Goal: Task Accomplishment & Management: Manage account settings

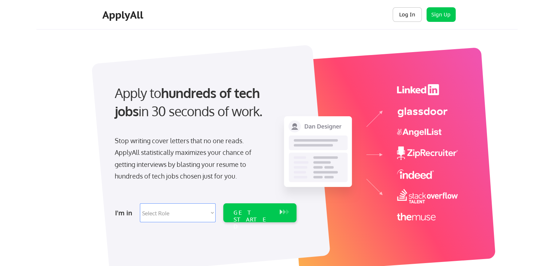
click at [406, 14] on button "Log In" at bounding box center [406, 14] width 29 height 15
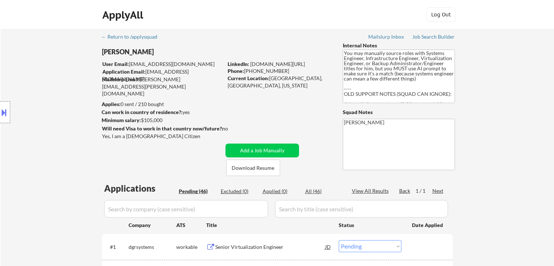
select select ""pending""
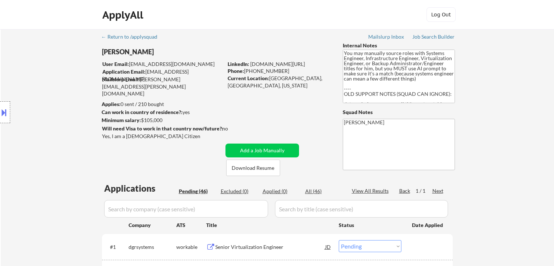
select select ""pending""
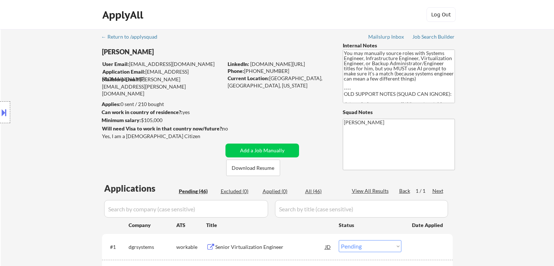
select select ""pending""
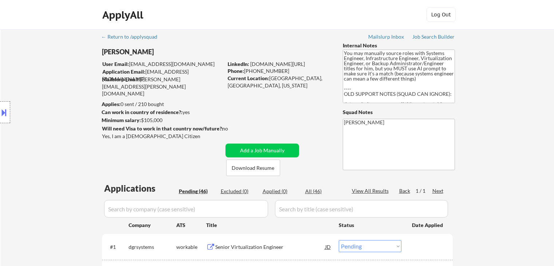
select select ""pending""
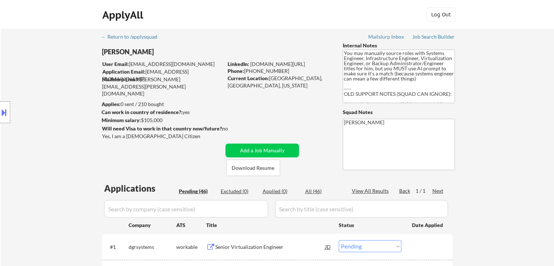
select select ""pending""
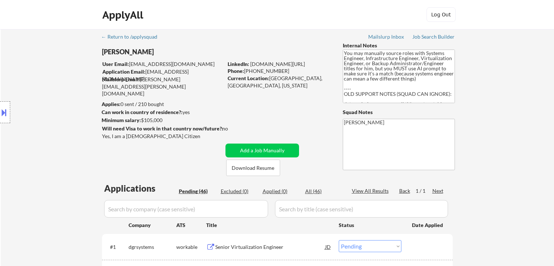
select select ""pending""
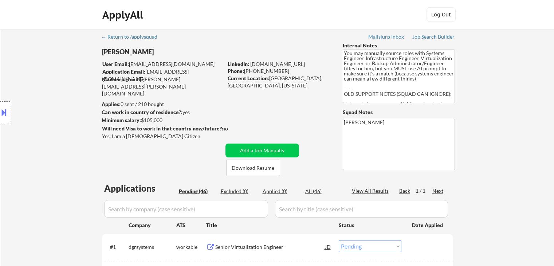
select select ""pending""
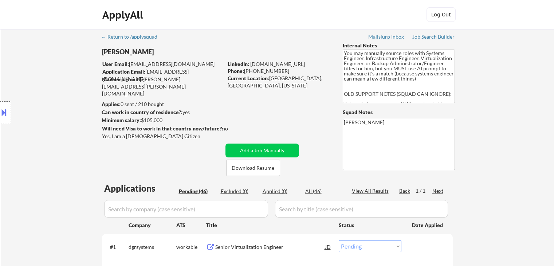
select select ""pending""
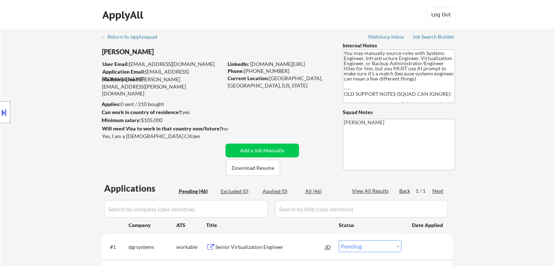
select select ""pending""
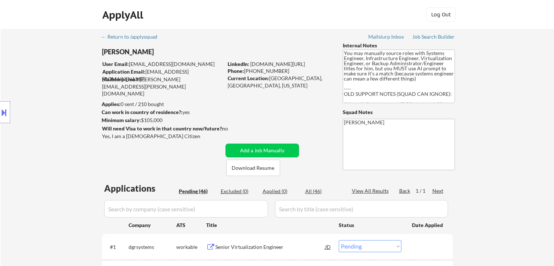
select select ""pending""
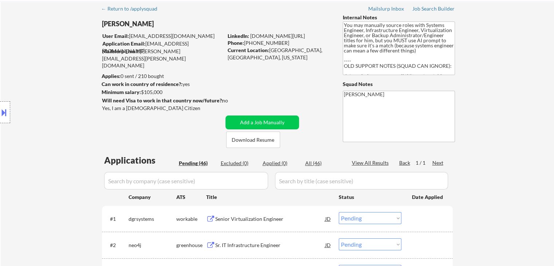
scroll to position [73, 0]
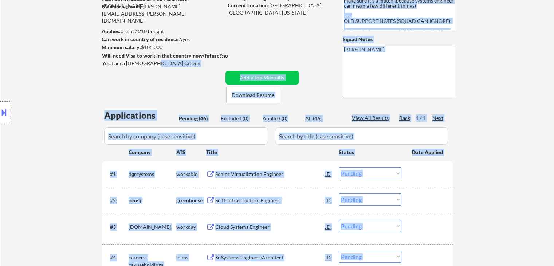
drag, startPoint x: 150, startPoint y: 65, endPoint x: 124, endPoint y: 64, distance: 26.2
click at [124, 64] on body "← Return to /applysquad Mailslurp Inbox Job Search Builder Chris Bailey User Em…" at bounding box center [277, 60] width 554 height 266
click at [129, 58] on div "Location Inclusions: St. Louis, MO East St. Louis, IL Cahokia Heights, IL Grani…" at bounding box center [65, 112] width 130 height 135
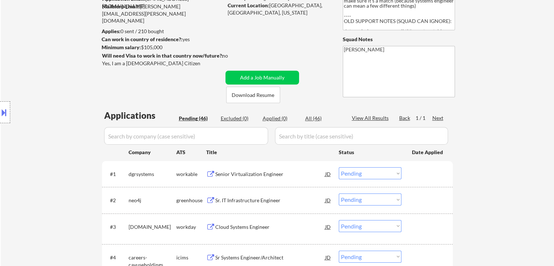
click at [129, 64] on div "Location Inclusions: St. Louis, MO East St. Louis, IL Cahokia Heights, IL Grani…" at bounding box center [65, 112] width 130 height 135
click at [133, 63] on div "Yes, I am a [DEMOGRAPHIC_DATA] Citizen" at bounding box center [163, 63] width 123 height 7
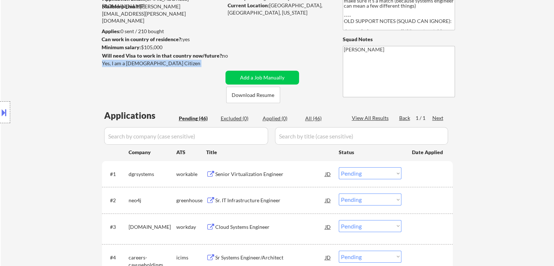
click at [133, 63] on div "Yes, I am a [DEMOGRAPHIC_DATA] Citizen" at bounding box center [163, 63] width 123 height 7
copy div "Yes, I am a [DEMOGRAPHIC_DATA] Citizen"
click at [6, 110] on button at bounding box center [4, 112] width 8 height 12
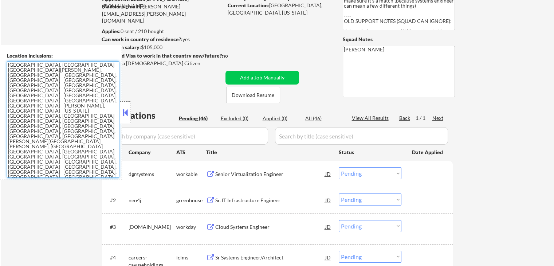
drag, startPoint x: 47, startPoint y: 119, endPoint x: 1, endPoint y: 64, distance: 71.9
click at [1, 64] on div "Location Inclusions: St. Louis, MO East St. Louis, IL Cahokia Heights, IL Grani…" at bounding box center [61, 112] width 122 height 135
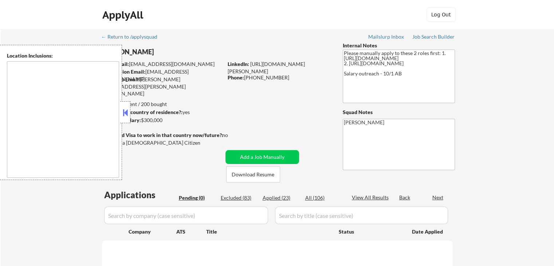
type textarea "Denver, CO Lakewood, CO Aurora, CO Englewood, CO Wheat Ridge, CO Arvada, CO Com…"
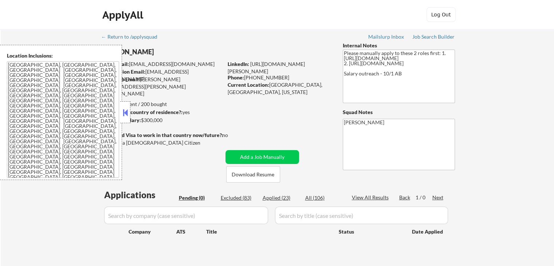
click at [71, 114] on textarea "Denver, CO Lakewood, CO Aurora, CO Englewood, CO Wheat Ridge, CO Arvada, CO Com…" at bounding box center [63, 119] width 112 height 116
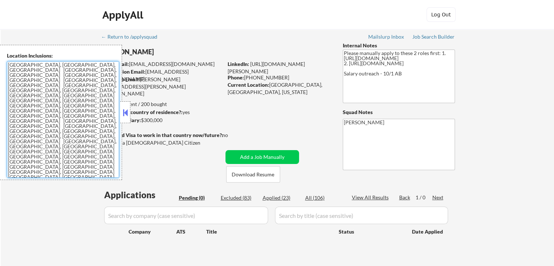
click at [71, 114] on textarea "Denver, CO Lakewood, CO Aurora, CO Englewood, CO Wheat Ridge, CO Arvada, CO Com…" at bounding box center [63, 119] width 112 height 116
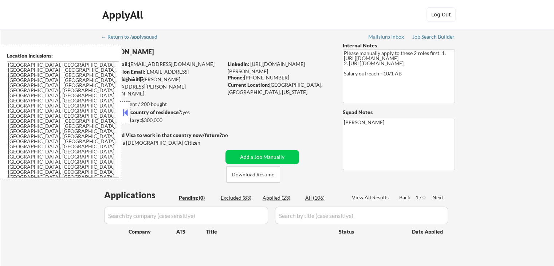
click at [126, 110] on button at bounding box center [125, 112] width 8 height 11
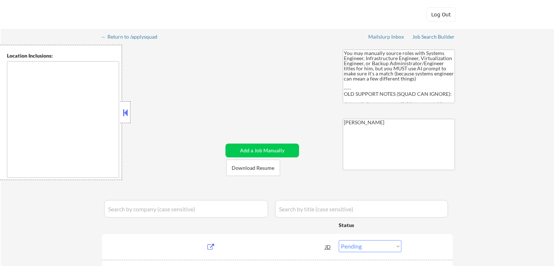
select select ""pending""
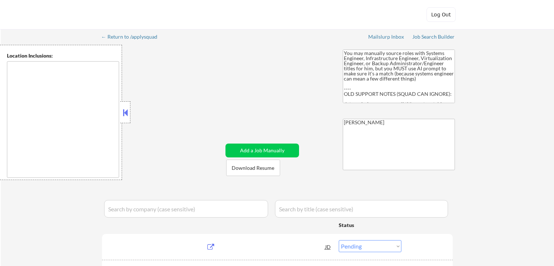
select select ""pending""
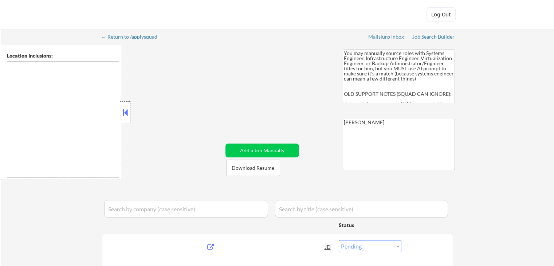
select select ""pending""
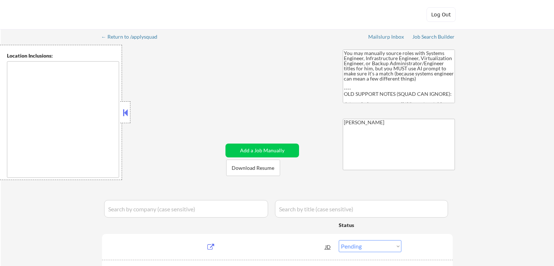
select select ""pending""
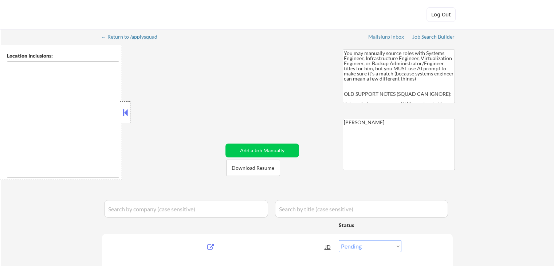
select select ""pending""
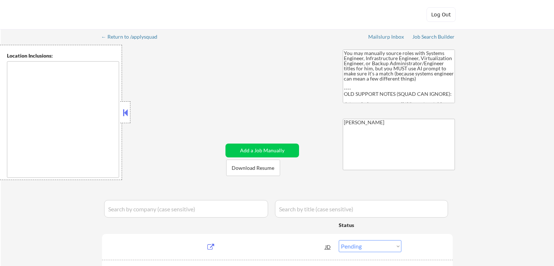
select select ""pending""
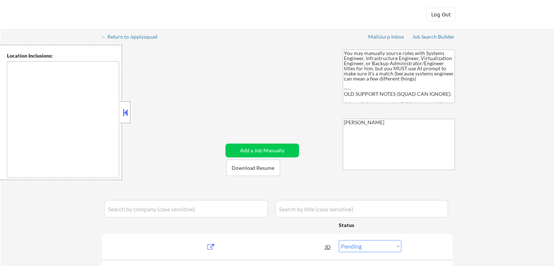
select select ""pending""
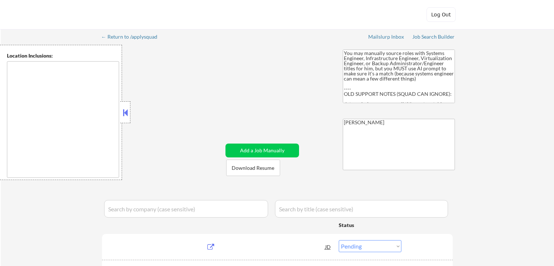
select select ""pending""
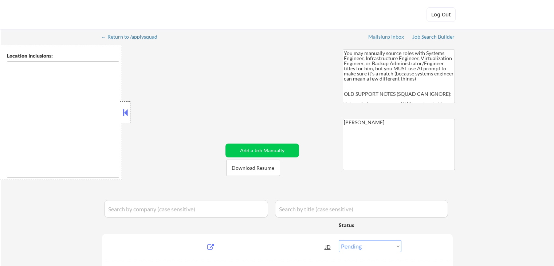
select select ""pending""
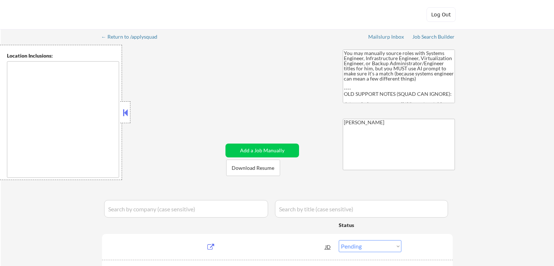
select select ""pending""
type textarea "[GEOGRAPHIC_DATA], [GEOGRAPHIC_DATA] [GEOGRAPHIC_DATA][PERSON_NAME], [GEOGRAPHI…"
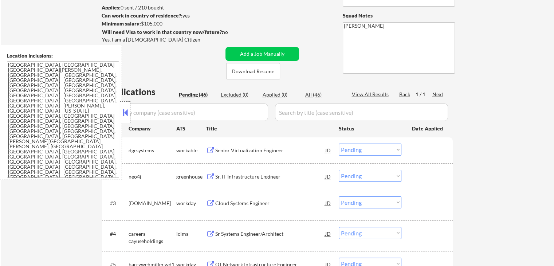
scroll to position [109, 0]
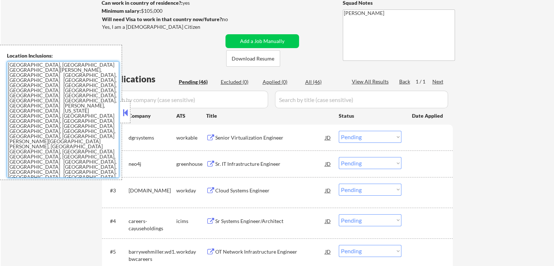
drag, startPoint x: 9, startPoint y: 91, endPoint x: 7, endPoint y: 59, distance: 32.9
click at [7, 59] on div "Location Inclusions: St. Louis, MO East St. Louis, IL Cahokia Heights, IL Grani…" at bounding box center [61, 112] width 122 height 135
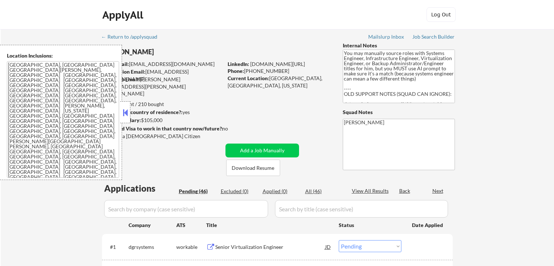
select select ""pending""
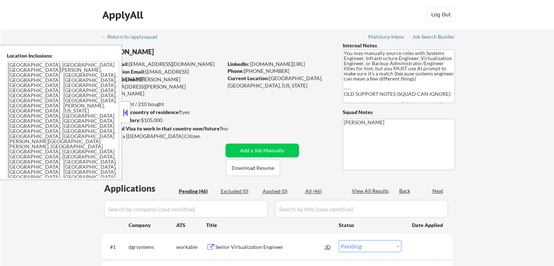
select select ""pending""
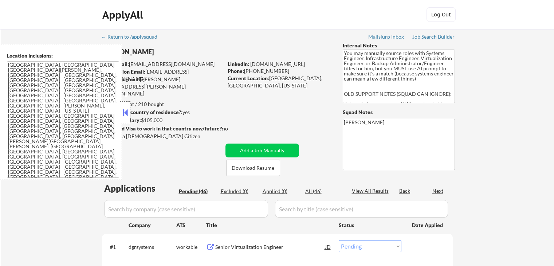
select select ""pending""
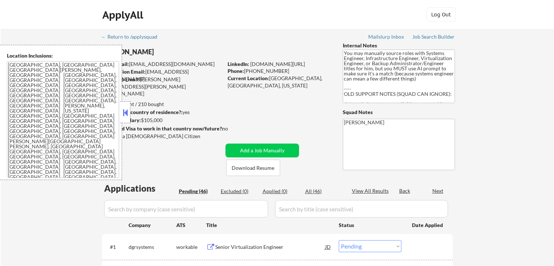
select select ""pending""
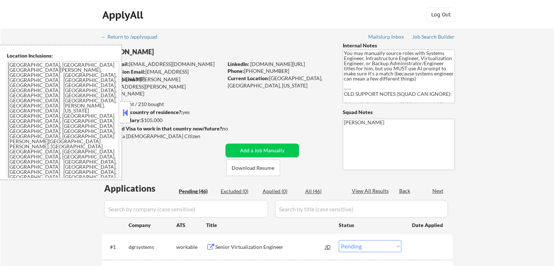
select select ""pending""
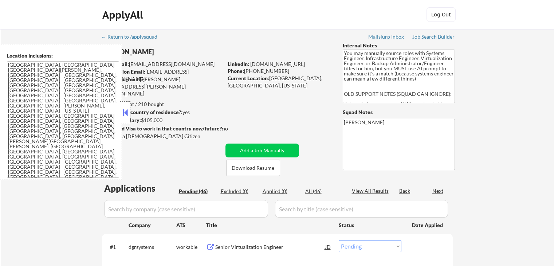
select select ""pending""
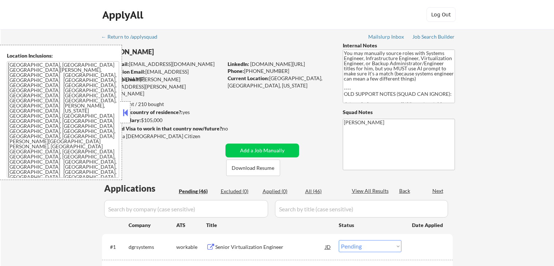
select select ""pending""
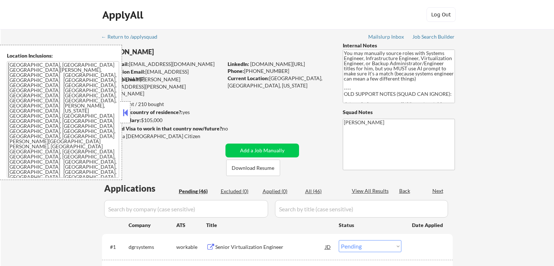
select select ""pending""
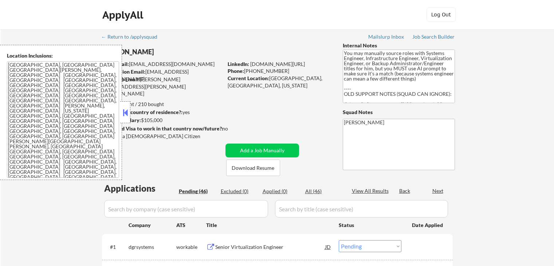
select select ""pending""
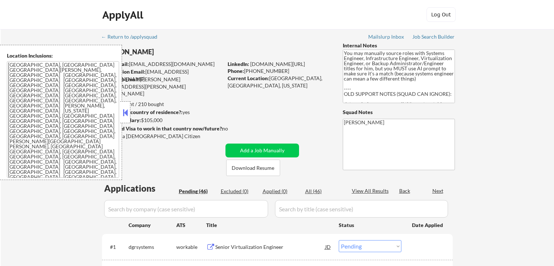
select select ""pending""
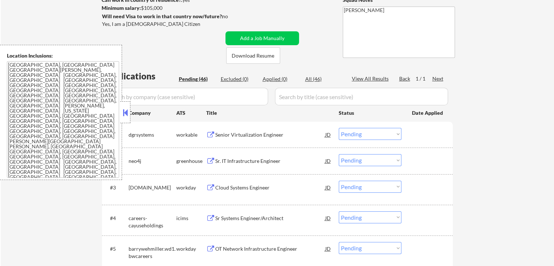
scroll to position [146, 0]
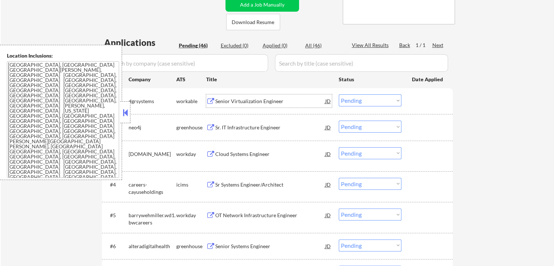
click at [223, 101] on div "Senior Virtualization Engineer" at bounding box center [270, 101] width 110 height 7
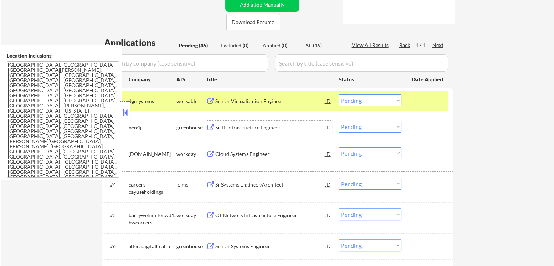
click at [233, 128] on div "Sr. IT Infrastructure Engineer" at bounding box center [270, 127] width 110 height 7
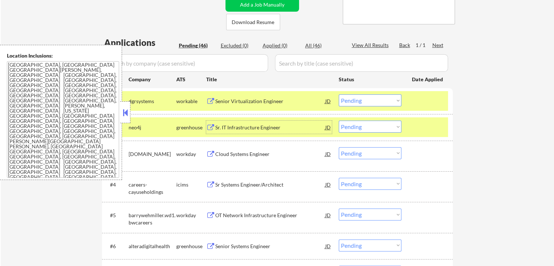
click at [224, 247] on div "Senior Systems Engineer" at bounding box center [270, 245] width 110 height 7
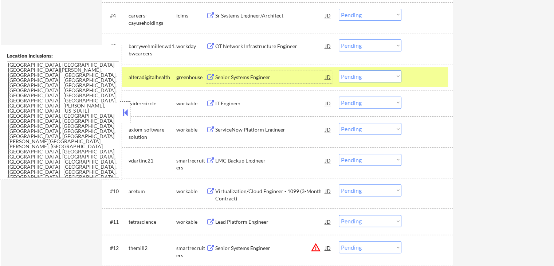
scroll to position [328, 0]
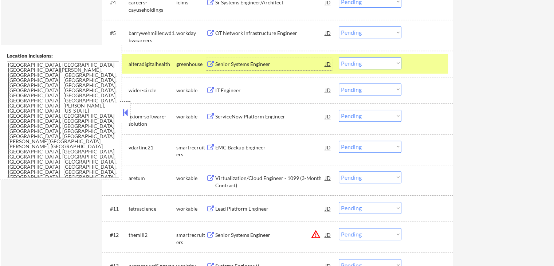
click at [369, 63] on select "Choose an option... Pending Applied Excluded (Questions) Excluded (Expired) Exc…" at bounding box center [370, 63] width 63 height 12
click at [370, 61] on select "Choose an option... Pending Applied Excluded (Questions) Excluded (Expired) Exc…" at bounding box center [370, 63] width 63 height 12
click at [339, 57] on select "Choose an option... Pending Applied Excluded (Questions) Excluded (Expired) Exc…" at bounding box center [370, 63] width 63 height 12
select select ""pending""
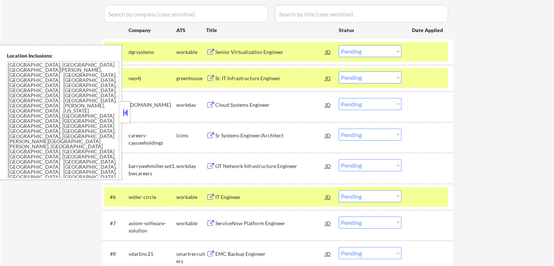
scroll to position [182, 0]
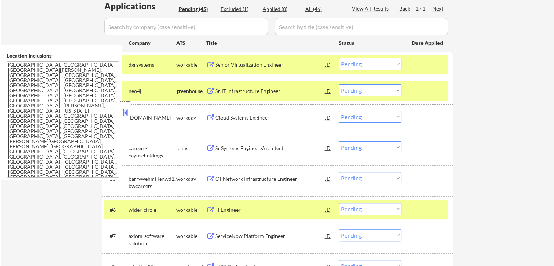
click at [360, 67] on select "Choose an option... Pending Applied Excluded (Questions) Excluded (Expired) Exc…" at bounding box center [370, 64] width 63 height 12
click at [339, 58] on select "Choose an option... Pending Applied Excluded (Questions) Excluded (Expired) Exc…" at bounding box center [370, 64] width 63 height 12
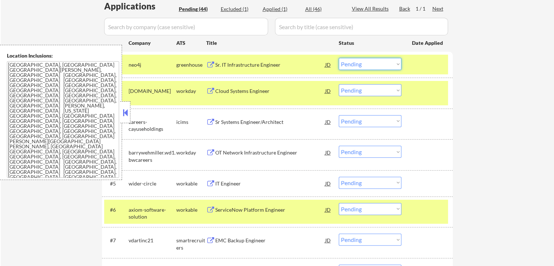
click at [355, 66] on select "Choose an option... Pending Applied Excluded (Questions) Excluded (Expired) Exc…" at bounding box center [370, 64] width 63 height 12
click at [339, 58] on select "Choose an option... Pending Applied Excluded (Questions) Excluded (Expired) Exc…" at bounding box center [370, 64] width 63 height 12
click at [220, 182] on div "IT Engineer" at bounding box center [270, 183] width 110 height 7
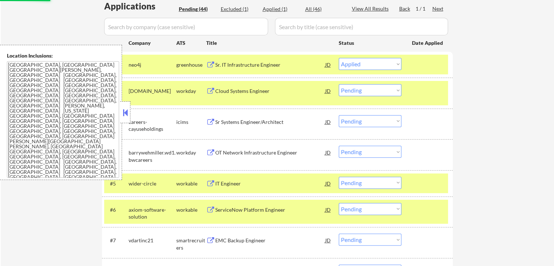
select select ""pending""
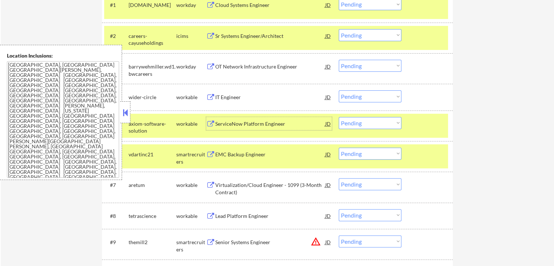
scroll to position [255, 0]
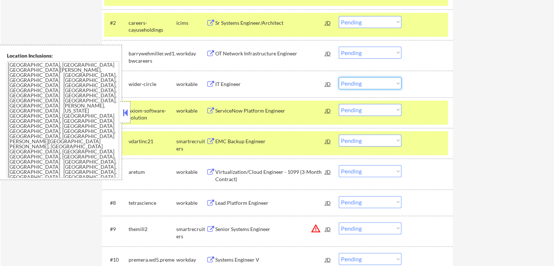
click at [366, 82] on select "Choose an option... Pending Applied Excluded (Questions) Excluded (Expired) Exc…" at bounding box center [370, 83] width 63 height 12
click at [339, 77] on select "Choose an option... Pending Applied Excluded (Questions) Excluded (Expired) Exc…" at bounding box center [370, 83] width 63 height 12
click at [229, 107] on div "ServiceNow Platform Engineer" at bounding box center [270, 110] width 110 height 7
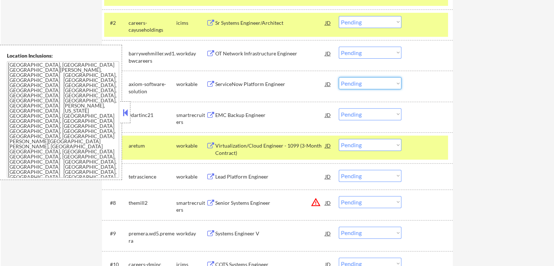
click at [358, 88] on select "Choose an option... Pending Applied Excluded (Questions) Excluded (Expired) Exc…" at bounding box center [370, 83] width 63 height 12
click at [339, 77] on select "Choose an option... Pending Applied Excluded (Questions) Excluded (Expired) Exc…" at bounding box center [370, 83] width 63 height 12
click at [236, 116] on div "EMC Backup Engineer" at bounding box center [270, 114] width 110 height 7
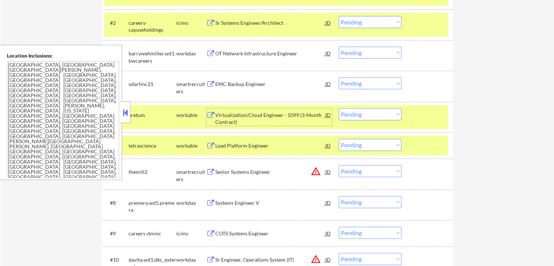
drag, startPoint x: 360, startPoint y: 84, endPoint x: 361, endPoint y: 89, distance: 4.5
click at [360, 84] on select "Choose an option... Pending Applied Excluded (Questions) Excluded (Expired) Exc…" at bounding box center [370, 83] width 63 height 12
click at [339, 77] on select "Choose an option... Pending Applied Excluded (Questions) Excluded (Expired) Exc…" at bounding box center [370, 83] width 63 height 12
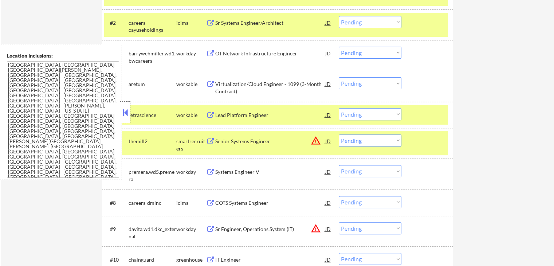
click at [218, 86] on div "Virtualization/Cloud Engineer - 1099 (3-Month Contract)" at bounding box center [270, 87] width 110 height 14
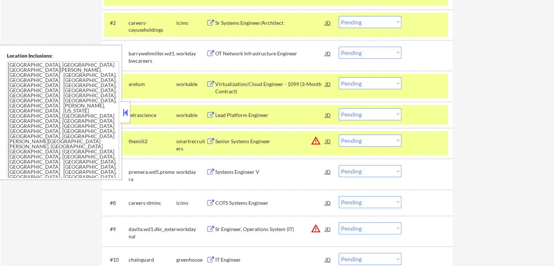
click at [224, 115] on div "Lead Platform Engineer" at bounding box center [270, 114] width 110 height 7
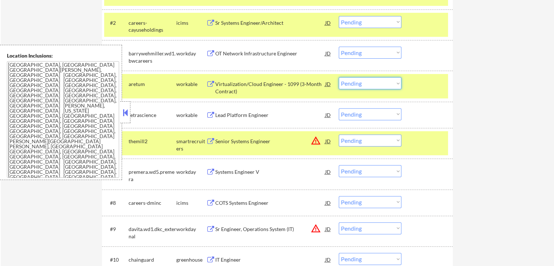
drag, startPoint x: 361, startPoint y: 80, endPoint x: 361, endPoint y: 88, distance: 7.7
click at [361, 80] on select "Choose an option... Pending Applied Excluded (Questions) Excluded (Expired) Exc…" at bounding box center [370, 83] width 63 height 12
click at [339, 77] on select "Choose an option... Pending Applied Excluded (Questions) Excluded (Expired) Exc…" at bounding box center [370, 83] width 63 height 12
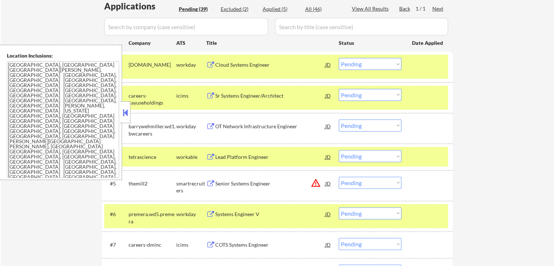
scroll to position [291, 0]
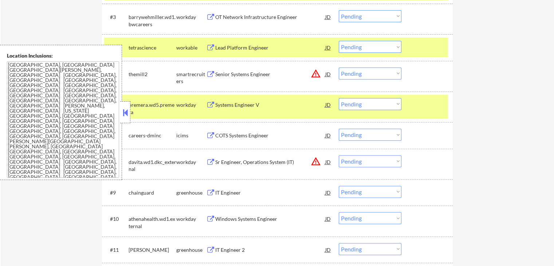
click at [360, 48] on select "Choose an option... Pending Applied Excluded (Questions) Excluded (Expired) Exc…" at bounding box center [370, 47] width 63 height 12
click at [339, 41] on select "Choose an option... Pending Applied Excluded (Questions) Excluded (Expired) Exc…" at bounding box center [370, 47] width 63 height 12
click at [235, 73] on div "Senior Systems Engineer" at bounding box center [270, 74] width 110 height 7
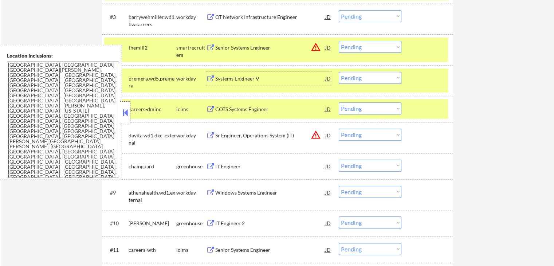
click at [368, 50] on select "Choose an option... Pending Applied Excluded (Questions) Excluded (Expired) Exc…" at bounding box center [370, 47] width 63 height 12
click at [339, 41] on select "Choose an option... Pending Applied Excluded (Questions) Excluded (Expired) Exc…" at bounding box center [370, 47] width 63 height 12
select select ""pending""
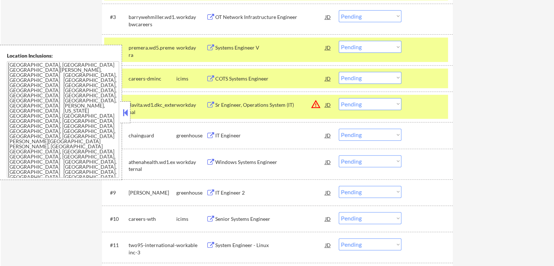
scroll to position [328, 0]
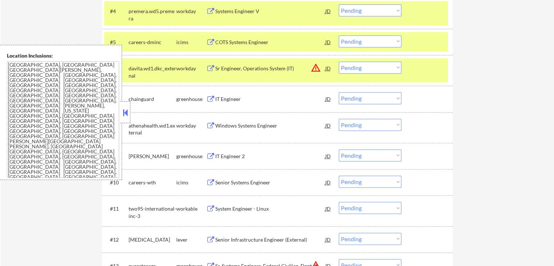
click at [218, 99] on div "IT Engineer" at bounding box center [270, 98] width 110 height 7
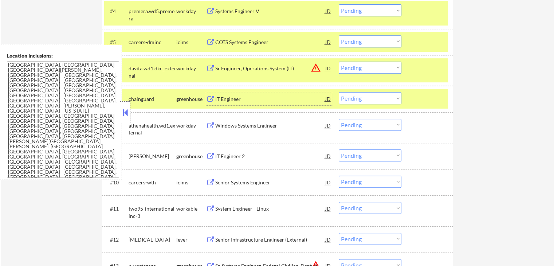
drag, startPoint x: 224, startPoint y: 155, endPoint x: 224, endPoint y: 159, distance: 4.4
click at [224, 155] on div "IT Engineer 2" at bounding box center [270, 156] width 110 height 7
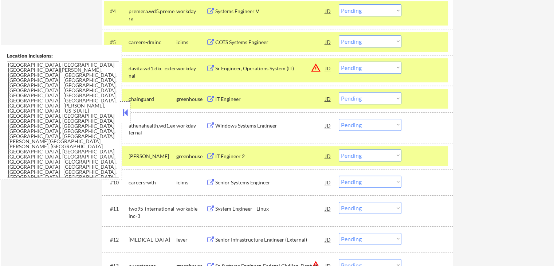
click at [226, 204] on div "System Engineer - Linux" at bounding box center [270, 208] width 110 height 13
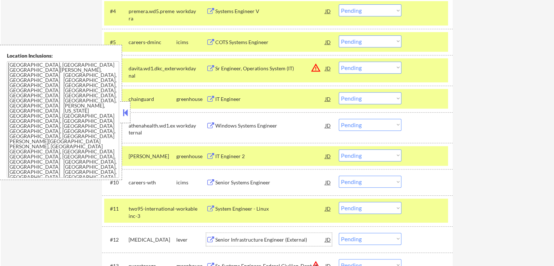
click at [222, 238] on div "Senior Infrastructure Engineer (External)" at bounding box center [270, 239] width 110 height 7
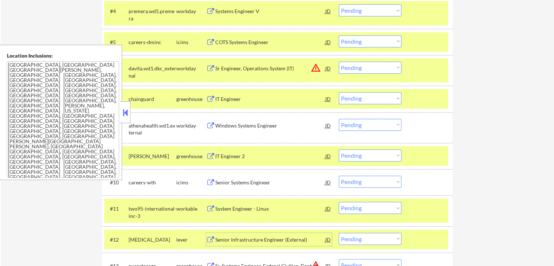
click at [354, 99] on select "Choose an option... Pending Applied Excluded (Questions) Excluded (Expired) Exc…" at bounding box center [370, 98] width 63 height 12
click at [339, 92] on select "Choose an option... Pending Applied Excluded (Questions) Excluded (Expired) Exc…" at bounding box center [370, 98] width 63 height 12
select select ""pending""
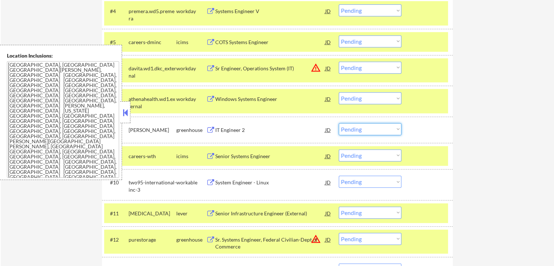
click at [370, 128] on select "Choose an option... Pending Applied Excluded (Questions) Excluded (Expired) Exc…" at bounding box center [370, 129] width 63 height 12
click at [339, 123] on select "Choose an option... Pending Applied Excluded (Questions) Excluded (Expired) Exc…" at bounding box center [370, 129] width 63 height 12
select select ""pending""
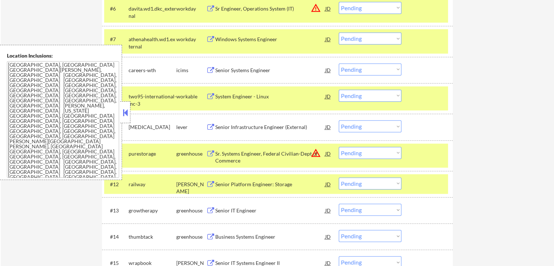
scroll to position [400, 0]
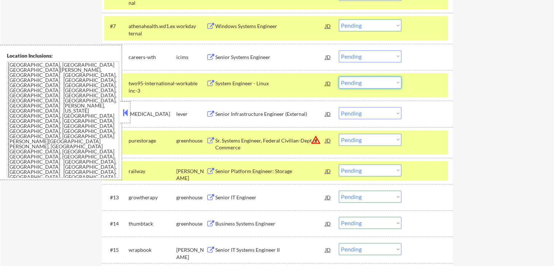
click at [364, 86] on select "Choose an option... Pending Applied Excluded (Questions) Excluded (Expired) Exc…" at bounding box center [370, 82] width 63 height 12
click at [339, 76] on select "Choose an option... Pending Applied Excluded (Questions) Excluded (Expired) Exc…" at bounding box center [370, 82] width 63 height 12
select select ""pending""
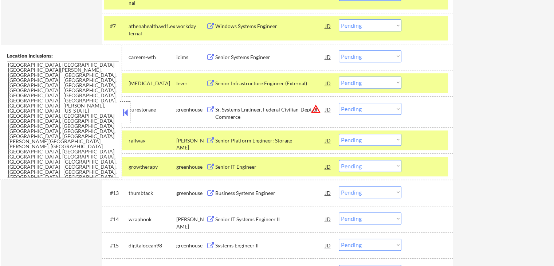
scroll to position [437, 0]
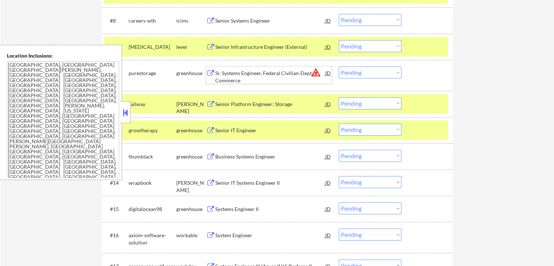
click at [252, 73] on div "Sr. Systems Engineer, Federal Civilian-Dept of Commerce" at bounding box center [270, 77] width 110 height 14
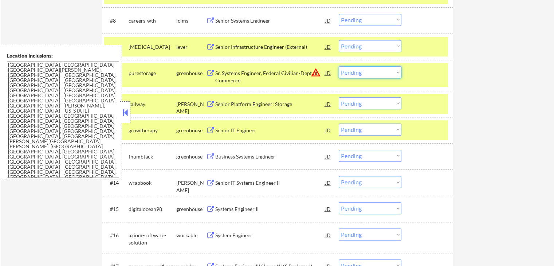
click at [356, 74] on select "Choose an option... Pending Applied Excluded (Questions) Excluded (Expired) Exc…" at bounding box center [370, 72] width 63 height 12
click at [339, 66] on select "Choose an option... Pending Applied Excluded (Questions) Excluded (Expired) Exc…" at bounding box center [370, 72] width 63 height 12
select select ""pending""
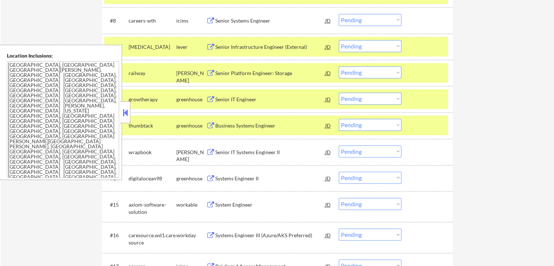
click at [356, 46] on select "Choose an option... Pending Applied Excluded (Questions) Excluded (Expired) Exc…" at bounding box center [370, 46] width 63 height 12
click at [339, 40] on select "Choose an option... Pending Applied Excluded (Questions) Excluded (Expired) Exc…" at bounding box center [370, 46] width 63 height 12
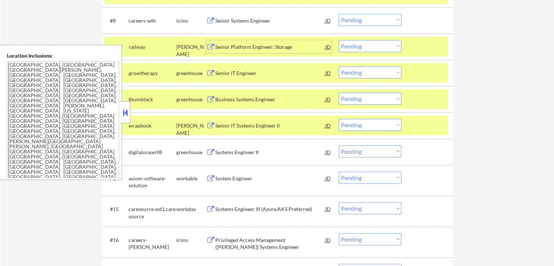
click at [222, 48] on div "Senior Platform Engineer: Storage" at bounding box center [270, 46] width 110 height 7
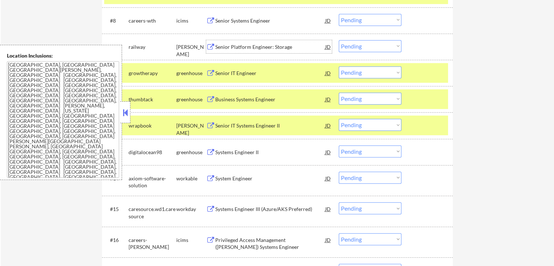
click at [222, 74] on div "Senior IT Engineer" at bounding box center [270, 73] width 110 height 7
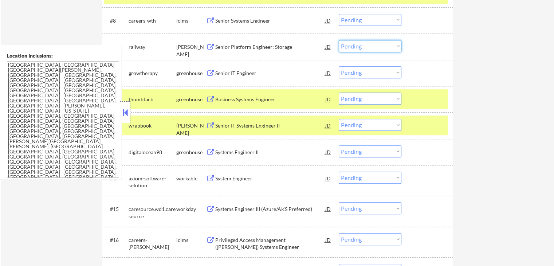
click at [363, 47] on select "Choose an option... Pending Applied Excluded (Questions) Excluded (Expired) Exc…" at bounding box center [370, 46] width 63 height 12
click at [339, 40] on select "Choose an option... Pending Applied Excluded (Questions) Excluded (Expired) Exc…" at bounding box center [370, 46] width 63 height 12
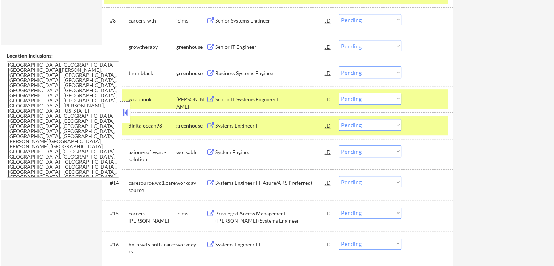
scroll to position [400, 0]
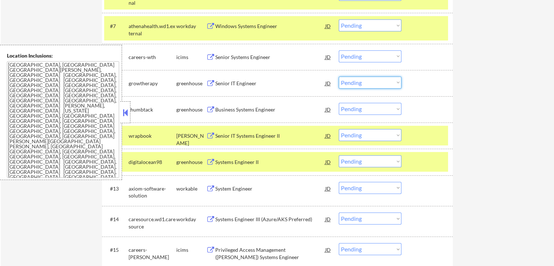
click at [364, 78] on select "Choose an option... Pending Applied Excluded (Questions) Excluded (Expired) Exc…" at bounding box center [370, 82] width 63 height 12
click at [339, 76] on select "Choose an option... Pending Applied Excluded (Questions) Excluded (Expired) Exc…" at bounding box center [370, 82] width 63 height 12
select select ""pending""
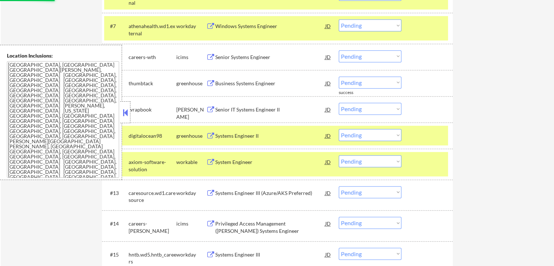
click at [226, 85] on div "Business Systems Engineer" at bounding box center [270, 83] width 110 height 7
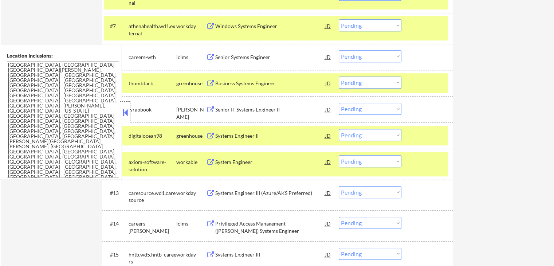
click at [222, 109] on div "Senior IT Systems Engineer II" at bounding box center [270, 109] width 110 height 7
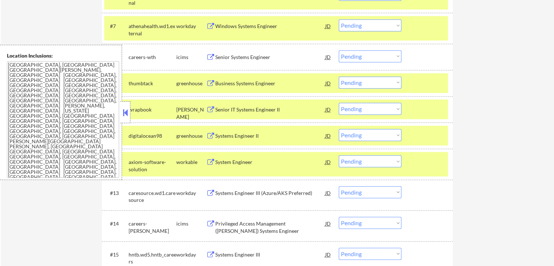
drag, startPoint x: 220, startPoint y: 135, endPoint x: 221, endPoint y: 141, distance: 6.0
click at [220, 135] on div "Systems Engineer II" at bounding box center [270, 135] width 110 height 7
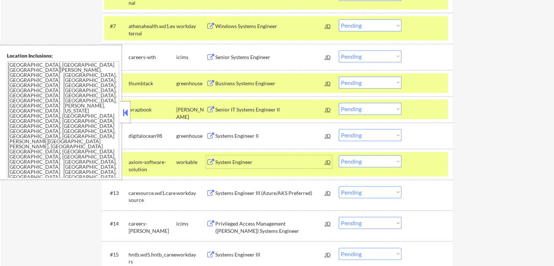
click at [217, 162] on div "System Engineer" at bounding box center [270, 161] width 110 height 7
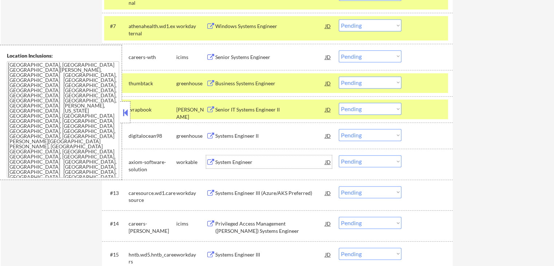
click at [377, 133] on select "Choose an option... Pending Applied Excluded (Questions) Excluded (Expired) Exc…" at bounding box center [370, 135] width 63 height 12
click at [339, 129] on select "Choose an option... Pending Applied Excluded (Questions) Excluded (Expired) Exc…" at bounding box center [370, 135] width 63 height 12
select select ""pending""
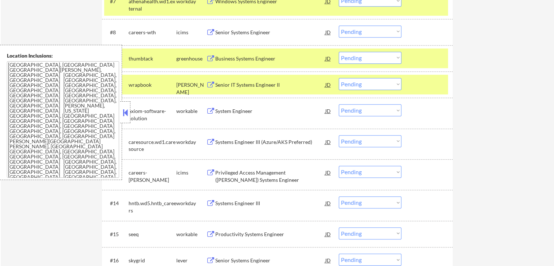
scroll to position [437, 0]
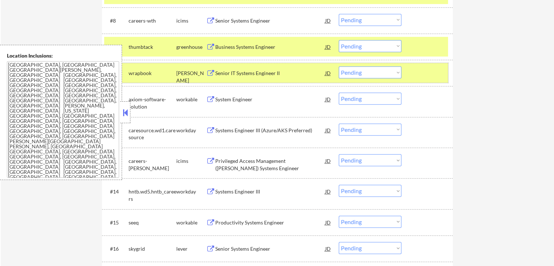
click at [378, 79] on div "#10 wrapbook [PERSON_NAME] Senior IT Systems Engineer II JD warning_amber Choos…" at bounding box center [276, 73] width 344 height 20
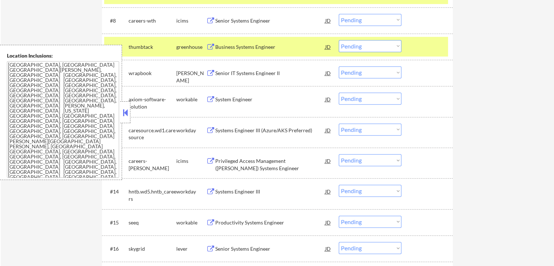
click at [377, 76] on select "Choose an option... Pending Applied Excluded (Questions) Excluded (Expired) Exc…" at bounding box center [370, 72] width 63 height 12
click at [339, 66] on select "Choose an option... Pending Applied Excluded (Questions) Excluded (Expired) Exc…" at bounding box center [370, 72] width 63 height 12
select select ""pending""
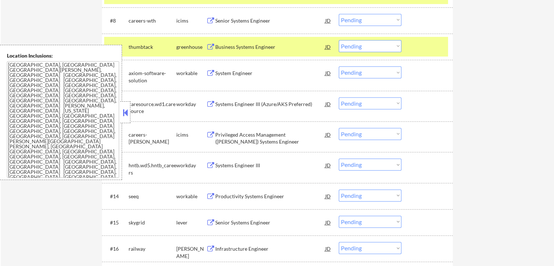
click at [365, 49] on select "Choose an option... Pending Applied Excluded (Questions) Excluded (Expired) Exc…" at bounding box center [370, 46] width 63 height 12
click at [339, 40] on select "Choose an option... Pending Applied Excluded (Questions) Excluded (Expired) Exc…" at bounding box center [370, 46] width 63 height 12
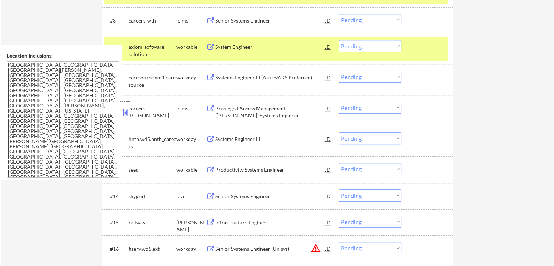
click at [349, 45] on select "Choose an option... Pending Applied Excluded (Questions) Excluded (Expired) Exc…" at bounding box center [370, 46] width 63 height 12
click at [339, 40] on select "Choose an option... Pending Applied Excluded (Questions) Excluded (Expired) Exc…" at bounding box center [370, 46] width 63 height 12
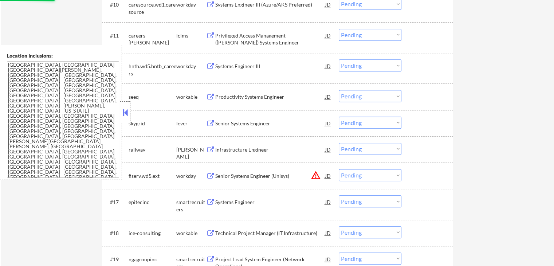
click at [229, 98] on div "Productivity Systems Engineer" at bounding box center [270, 96] width 110 height 7
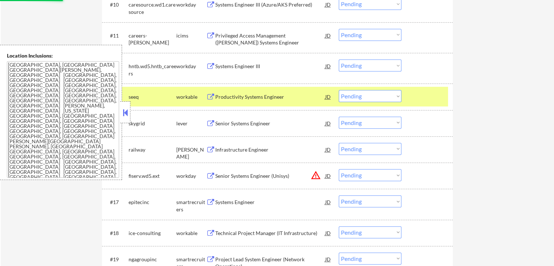
select select ""pending""
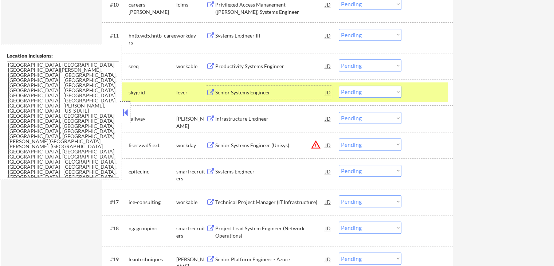
click at [224, 92] on div "Senior Systems Engineer" at bounding box center [270, 92] width 110 height 7
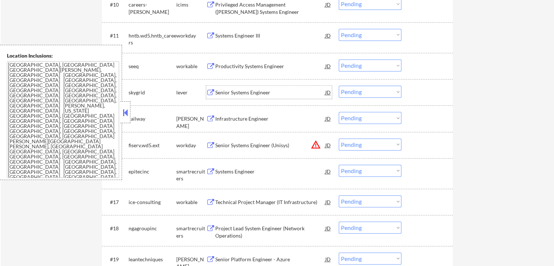
click at [238, 89] on div "Senior Systems Engineer" at bounding box center [270, 92] width 110 height 7
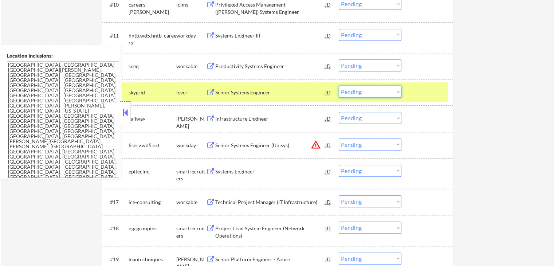
drag, startPoint x: 361, startPoint y: 92, endPoint x: 364, endPoint y: 97, distance: 6.1
click at [361, 92] on select "Choose an option... Pending Applied Excluded (Questions) Excluded (Expired) Exc…" at bounding box center [370, 92] width 63 height 12
click at [339, 86] on select "Choose an option... Pending Applied Excluded (Questions) Excluded (Expired) Exc…" at bounding box center [370, 92] width 63 height 12
click at [234, 117] on div "Infrastructure Engineer" at bounding box center [270, 118] width 110 height 7
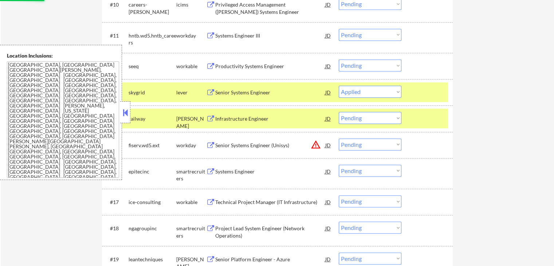
select select ""pending""
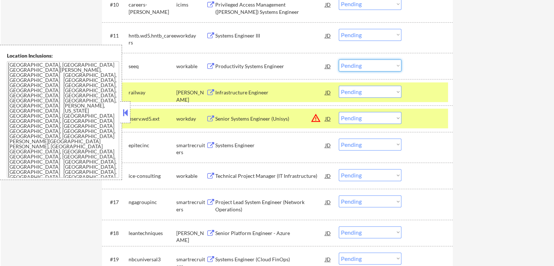
click at [371, 69] on select "Choose an option... Pending Applied Excluded (Questions) Excluded (Expired) Exc…" at bounding box center [370, 65] width 63 height 12
click at [339, 59] on select "Choose an option... Pending Applied Excluded (Questions) Excluded (Expired) Exc…" at bounding box center [370, 65] width 63 height 12
select select ""pending""
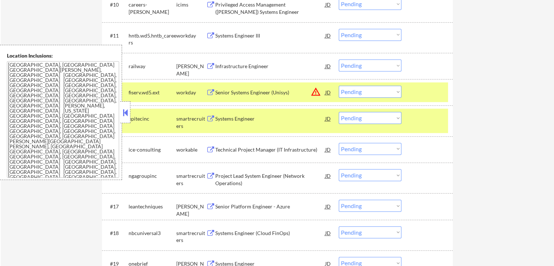
click at [327, 91] on div "JD" at bounding box center [327, 92] width 7 height 13
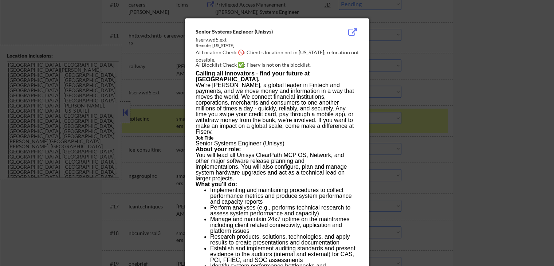
click at [455, 89] on div at bounding box center [277, 133] width 554 height 266
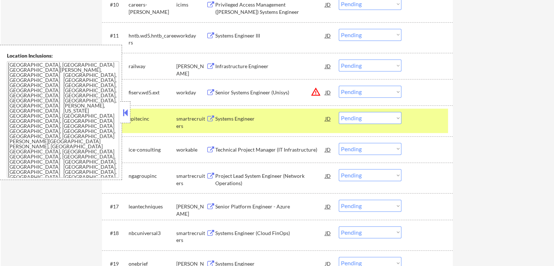
click at [383, 92] on select "Choose an option... Pending Applied Excluded (Questions) Excluded (Expired) Exc…" at bounding box center [370, 92] width 63 height 12
click at [339, 86] on select "Choose an option... Pending Applied Excluded (Questions) Excluded (Expired) Exc…" at bounding box center [370, 92] width 63 height 12
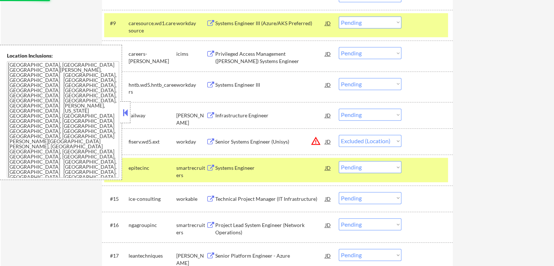
scroll to position [473, 0]
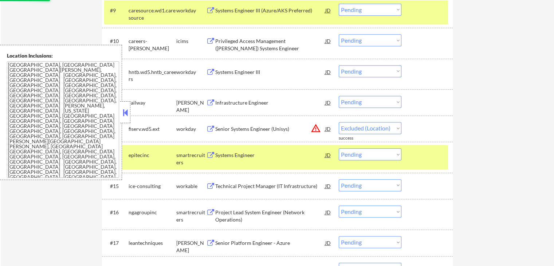
select select ""pending""
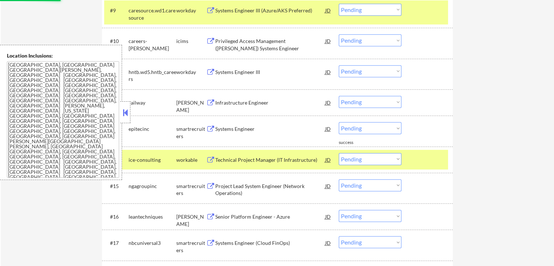
click at [364, 104] on select "Choose an option... Pending Applied Excluded (Questions) Excluded (Expired) Exc…" at bounding box center [370, 102] width 63 height 12
click at [339, 96] on select "Choose an option... Pending Applied Excluded (Questions) Excluded (Expired) Exc…" at bounding box center [370, 102] width 63 height 12
click at [240, 127] on div "Systems Engineer" at bounding box center [270, 128] width 110 height 7
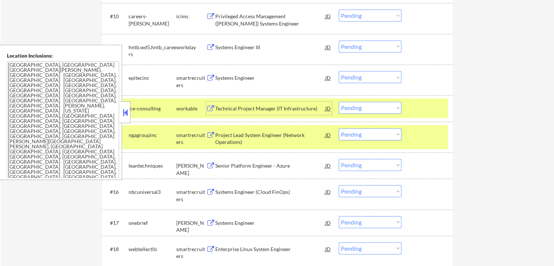
scroll to position [510, 0]
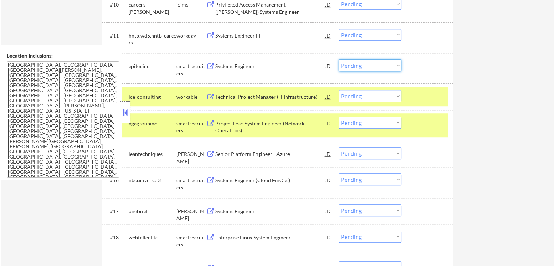
drag, startPoint x: 355, startPoint y: 64, endPoint x: 358, endPoint y: 70, distance: 6.8
click at [355, 64] on select "Choose an option... Pending Applied Excluded (Questions) Excluded (Expired) Exc…" at bounding box center [370, 65] width 63 height 12
click at [339, 59] on select "Choose an option... Pending Applied Excluded (Questions) Excluded (Expired) Exc…" at bounding box center [370, 65] width 63 height 12
click at [237, 93] on div "Technical Project Manager (IT Infrastructure)" at bounding box center [270, 96] width 110 height 7
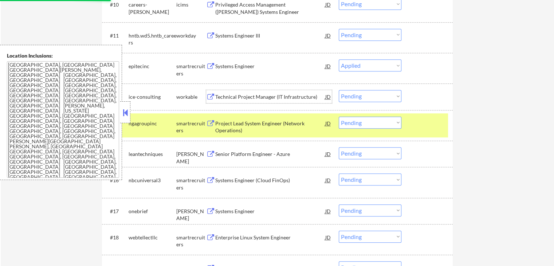
click at [232, 126] on div "Project Lead System Engineer (Network Operations)" at bounding box center [270, 127] width 110 height 14
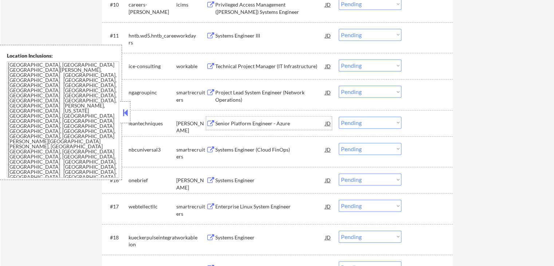
click at [356, 63] on select "Choose an option... Pending Applied Excluded (Questions) Excluded (Expired) Exc…" at bounding box center [370, 65] width 63 height 12
click at [339, 59] on select "Choose an option... Pending Applied Excluded (Questions) Excluded (Expired) Exc…" at bounding box center [370, 65] width 63 height 12
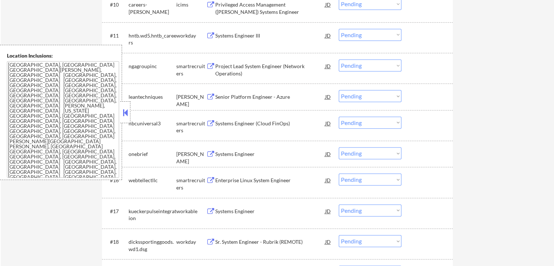
click at [360, 63] on select "Choose an option... Pending Applied Excluded (Questions) Excluded (Expired) Exc…" at bounding box center [370, 65] width 63 height 12
click at [339, 59] on select "Choose an option... Pending Applied Excluded (Questions) Excluded (Expired) Exc…" at bounding box center [370, 65] width 63 height 12
click at [236, 96] on div "Senior Platform Engineer - Azure" at bounding box center [270, 96] width 110 height 7
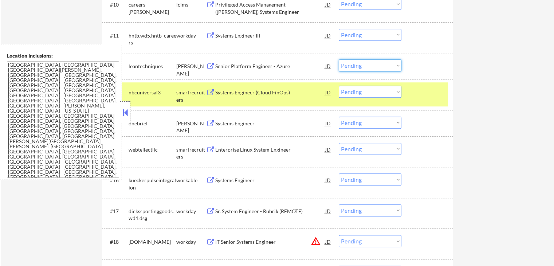
click at [363, 63] on select "Choose an option... Pending Applied Excluded (Questions) Excluded (Expired) Exc…" at bounding box center [370, 65] width 63 height 12
click at [339, 59] on select "Choose an option... Pending Applied Excluded (Questions) Excluded (Expired) Exc…" at bounding box center [370, 65] width 63 height 12
click at [238, 93] on div "Systems Engineer (Cloud FinOps)" at bounding box center [270, 92] width 110 height 7
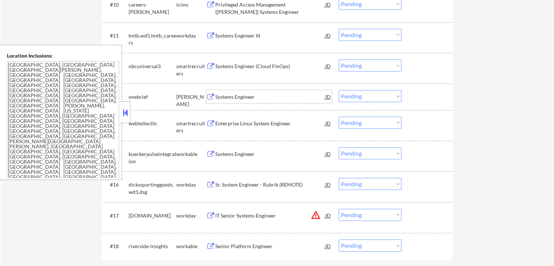
click at [237, 98] on div "Systems Engineer" at bounding box center [270, 96] width 110 height 7
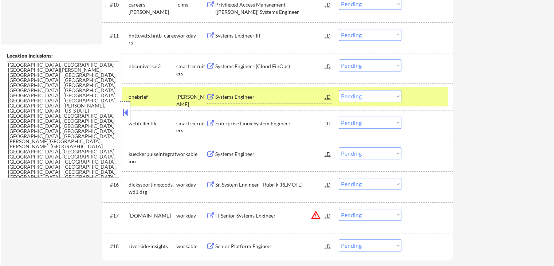
click at [375, 67] on select "Choose an option... Pending Applied Excluded (Questions) Excluded (Expired) Exc…" at bounding box center [370, 65] width 63 height 12
click at [339, 59] on select "Choose an option... Pending Applied Excluded (Questions) Excluded (Expired) Exc…" at bounding box center [370, 65] width 63 height 12
click at [377, 66] on select "Choose an option... Pending Applied Excluded (Questions) Excluded (Expired) Exc…" at bounding box center [370, 65] width 63 height 12
click at [339, 59] on select "Choose an option... Pending Applied Excluded (Questions) Excluded (Expired) Exc…" at bounding box center [370, 65] width 63 height 12
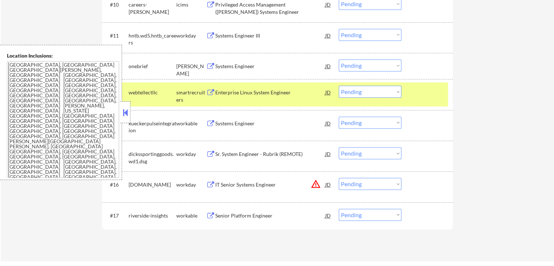
click at [365, 64] on select "Choose an option... Pending Applied Excluded (Questions) Excluded (Expired) Exc…" at bounding box center [370, 65] width 63 height 12
click at [339, 59] on select "Choose an option... Pending Applied Excluded (Questions) Excluded (Expired) Exc…" at bounding box center [370, 65] width 63 height 12
click at [236, 92] on div "Enterprise Linux System Engineer" at bounding box center [270, 92] width 110 height 7
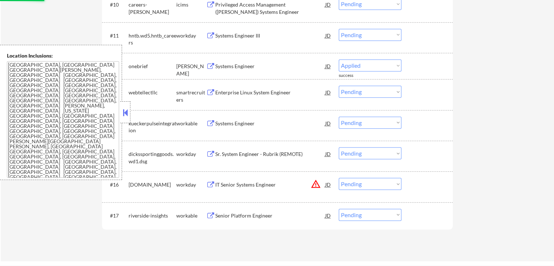
select select ""pending""
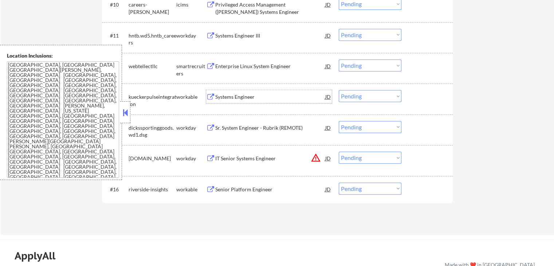
click at [235, 98] on div "Systems Engineer" at bounding box center [270, 96] width 110 height 7
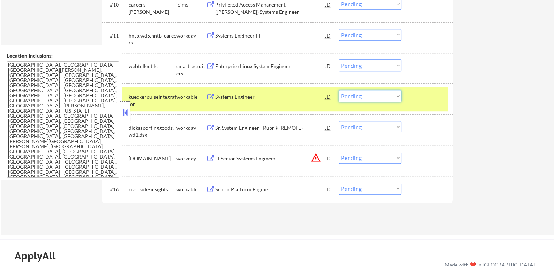
drag, startPoint x: 354, startPoint y: 96, endPoint x: 361, endPoint y: 101, distance: 9.2
click at [356, 97] on select "Choose an option... Pending Applied Excluded (Questions) Excluded (Expired) Exc…" at bounding box center [370, 96] width 63 height 12
click at [339, 90] on select "Choose an option... Pending Applied Excluded (Questions) Excluded (Expired) Exc…" at bounding box center [370, 96] width 63 height 12
select select ""pending""
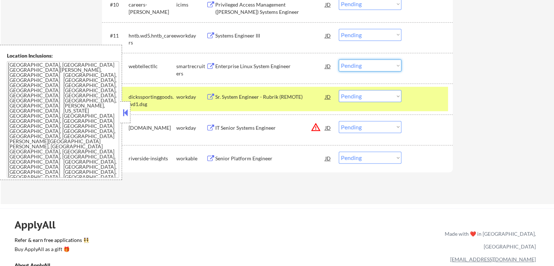
drag, startPoint x: 364, startPoint y: 64, endPoint x: 367, endPoint y: 70, distance: 6.5
click at [364, 64] on select "Choose an option... Pending Applied Excluded (Questions) Excluded (Expired) Exc…" at bounding box center [370, 65] width 63 height 12
click at [339, 59] on select "Choose an option... Pending Applied Excluded (Questions) Excluded (Expired) Exc…" at bounding box center [370, 65] width 63 height 12
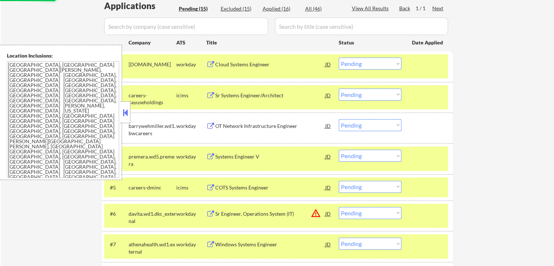
select select ""pending""
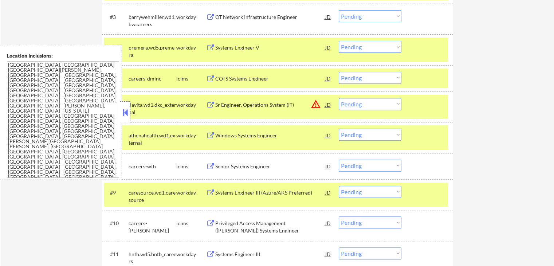
scroll to position [328, 0]
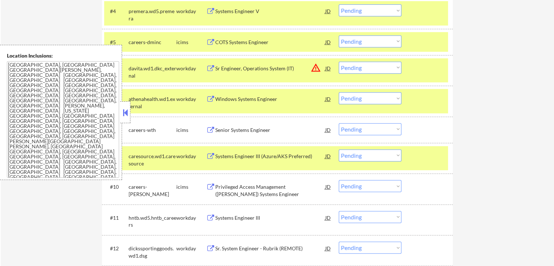
click at [326, 67] on div "JD" at bounding box center [327, 68] width 7 height 13
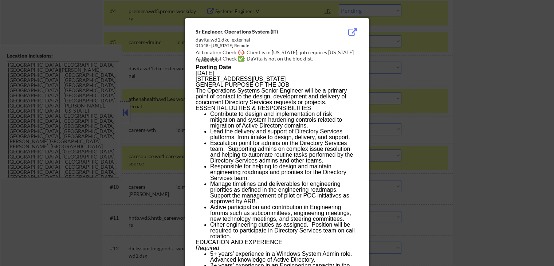
click at [482, 84] on div at bounding box center [277, 133] width 554 height 266
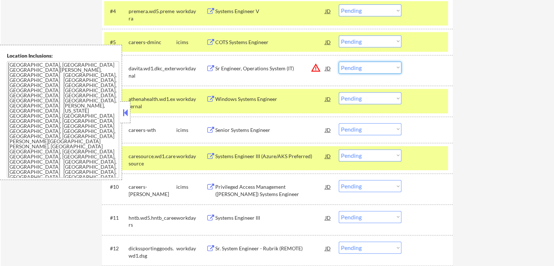
click at [357, 68] on select "Choose an option... Pending Applied Excluded (Questions) Excluded (Expired) Exc…" at bounding box center [370, 68] width 63 height 12
click at [339, 62] on select "Choose an option... Pending Applied Excluded (Questions) Excluded (Expired) Exc…" at bounding box center [370, 68] width 63 height 12
select select ""pending""
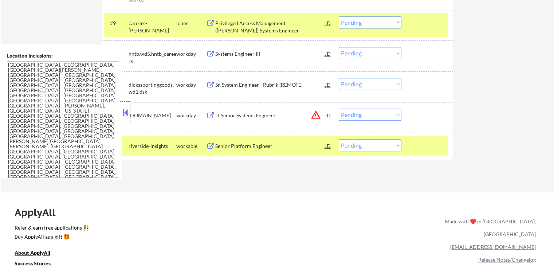
scroll to position [473, 0]
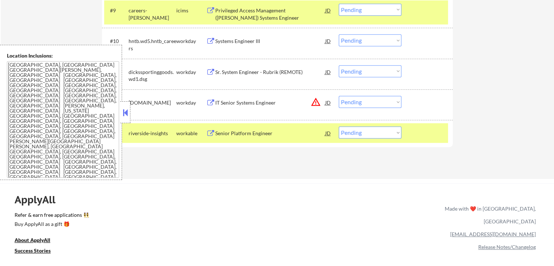
click at [234, 134] on div "Senior Platform Engineer" at bounding box center [270, 133] width 110 height 7
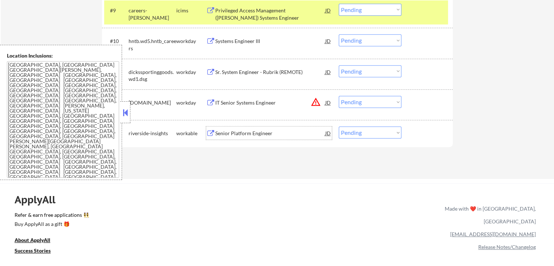
drag, startPoint x: 350, startPoint y: 132, endPoint x: 351, endPoint y: 136, distance: 3.9
click at [350, 133] on select "Choose an option... Pending Applied Excluded (Questions) Excluded (Expired) Exc…" at bounding box center [370, 132] width 63 height 12
select select ""applied""
click at [339, 126] on select "Choose an option... Pending Applied Excluded (Questions) Excluded (Expired) Exc…" at bounding box center [370, 132] width 63 height 12
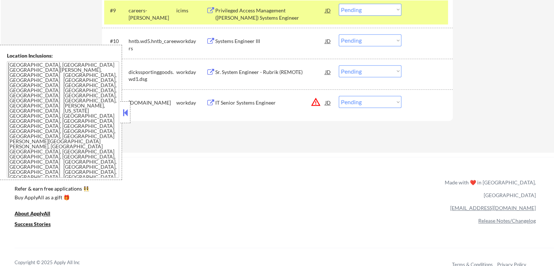
click at [326, 102] on div "JD" at bounding box center [327, 102] width 7 height 13
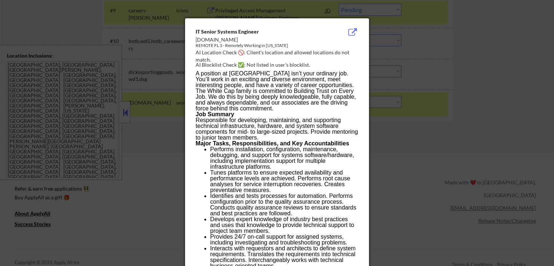
click at [396, 142] on div at bounding box center [277, 133] width 554 height 266
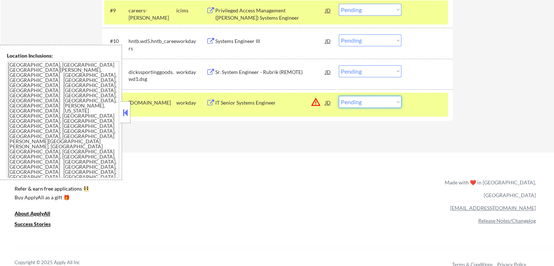
click at [372, 104] on select "Choose an option... Pending Applied Excluded (Questions) Excluded (Expired) Exc…" at bounding box center [370, 102] width 63 height 12
select select ""excluded__location_""
click at [339, 96] on select "Choose an option... Pending Applied Excluded (Questions) Excluded (Expired) Exc…" at bounding box center [370, 102] width 63 height 12
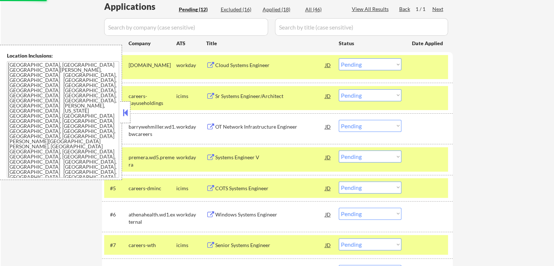
scroll to position [146, 0]
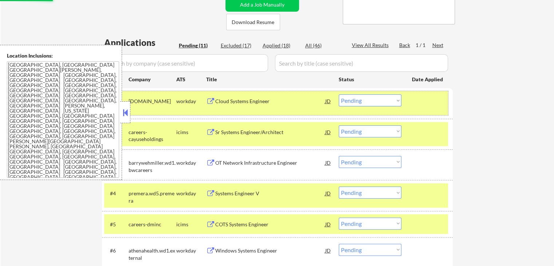
click at [425, 95] on div at bounding box center [428, 100] width 32 height 13
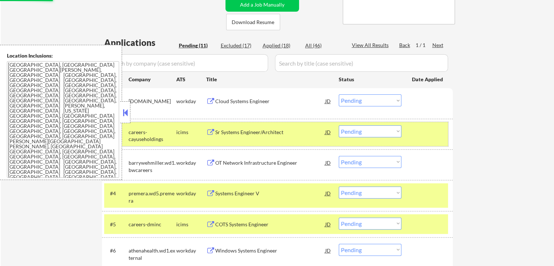
click at [426, 134] on div at bounding box center [428, 131] width 32 height 13
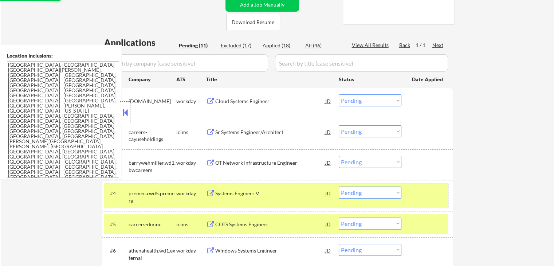
click at [428, 193] on div at bounding box center [428, 192] width 32 height 13
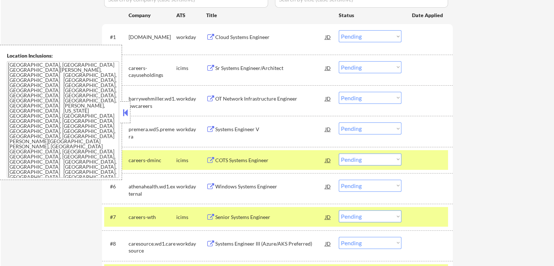
scroll to position [255, 0]
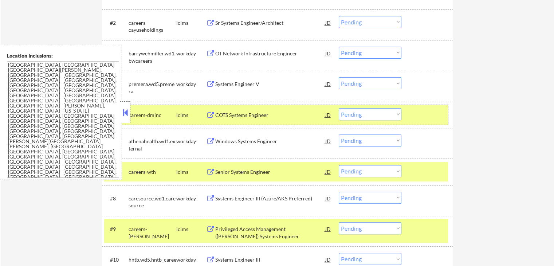
click at [420, 120] on div at bounding box center [428, 114] width 32 height 13
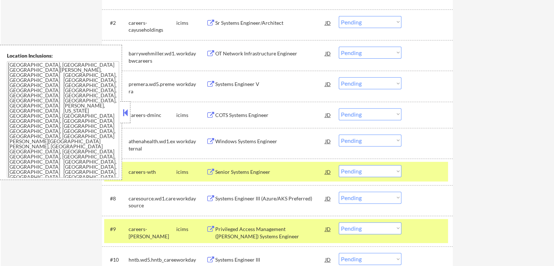
click at [438, 167] on div at bounding box center [428, 171] width 32 height 13
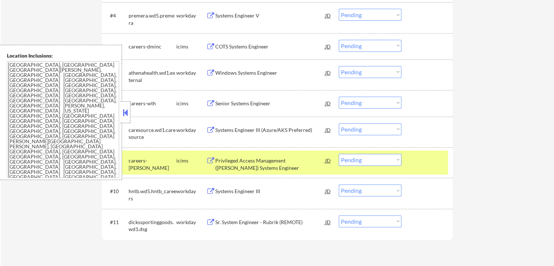
scroll to position [364, 0]
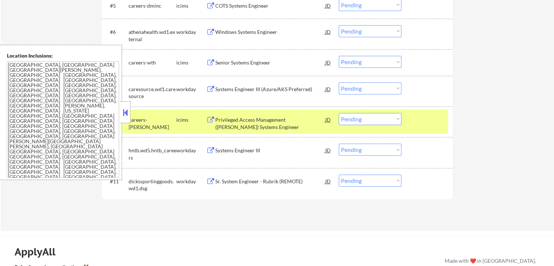
click at [424, 128] on div "#9 careers-[PERSON_NAME] icims Privileged Access Management ([PERSON_NAME]) Sys…" at bounding box center [276, 122] width 344 height 24
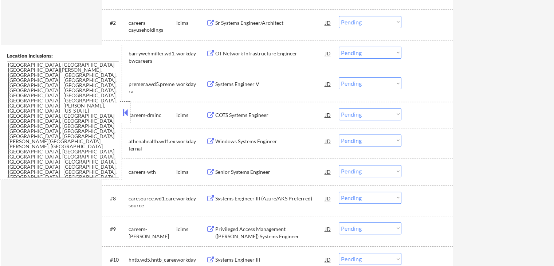
scroll to position [146, 0]
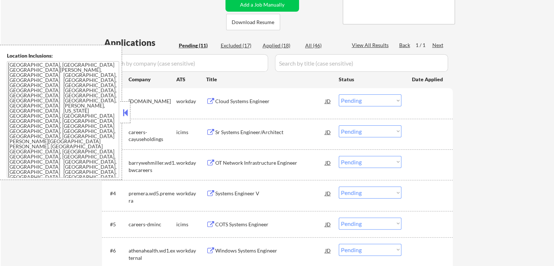
click at [233, 103] on div "Cloud Systems Engineer" at bounding box center [270, 101] width 110 height 7
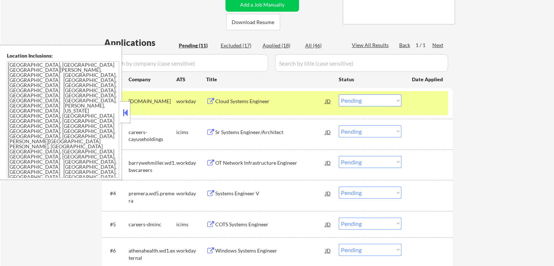
click at [222, 162] on div "OT Network Infrastructure Engineer" at bounding box center [270, 162] width 110 height 7
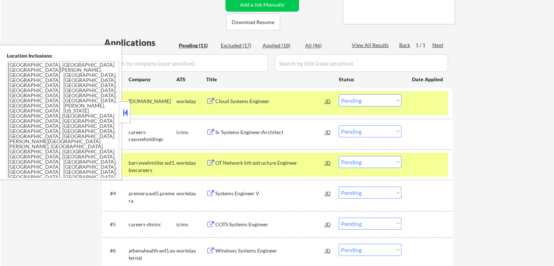
click at [211, 195] on button at bounding box center [210, 193] width 9 height 7
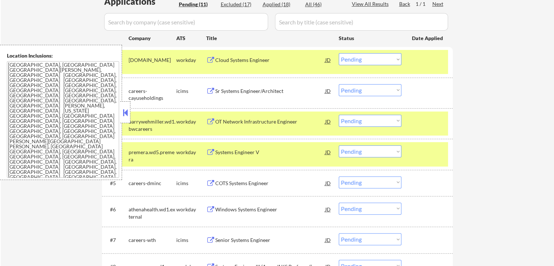
scroll to position [218, 0]
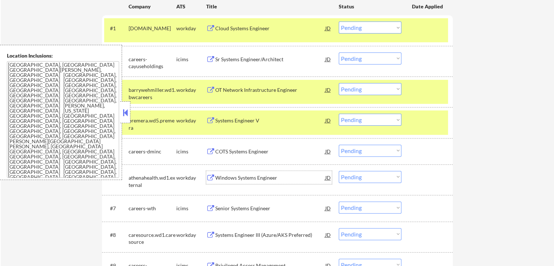
click at [216, 177] on div "Windows Systems Engineer" at bounding box center [270, 177] width 110 height 7
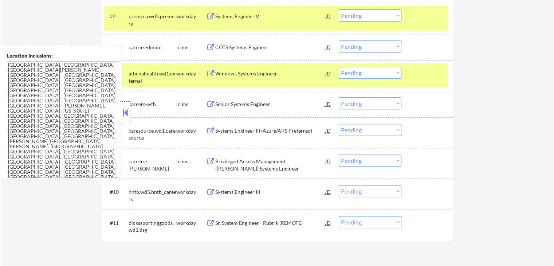
scroll to position [328, 0]
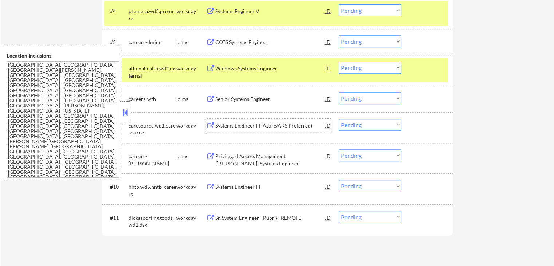
click at [215, 124] on div "Systems Engineer III (Azure/AKS Preferred)" at bounding box center [270, 125] width 110 height 7
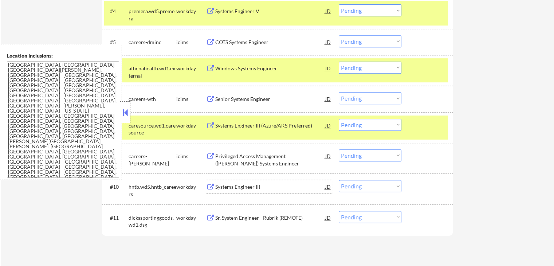
click at [217, 186] on div "Systems Engineer III" at bounding box center [270, 186] width 110 height 7
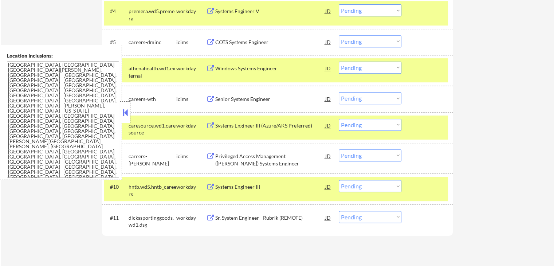
click at [217, 216] on div "Sr. System Engineer - Rubrik (REMOTE)" at bounding box center [270, 217] width 110 height 7
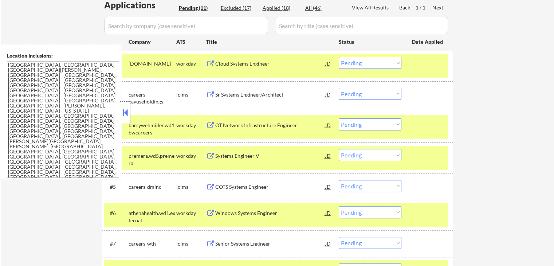
scroll to position [218, 0]
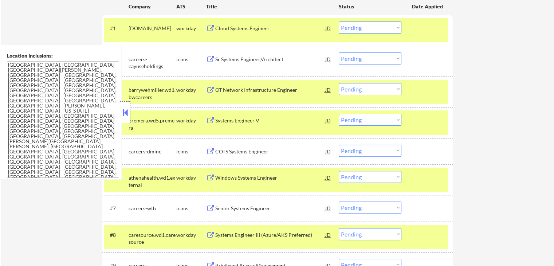
click at [370, 91] on select "Choose an option... Pending Applied Excluded (Questions) Excluded (Expired) Exc…" at bounding box center [370, 89] width 63 height 12
click at [339, 83] on select "Choose an option... Pending Applied Excluded (Questions) Excluded (Expired) Exc…" at bounding box center [370, 89] width 63 height 12
select select ""pending""
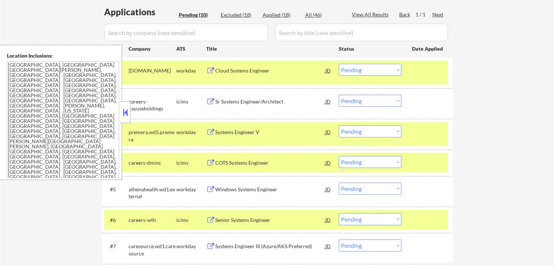
scroll to position [146, 0]
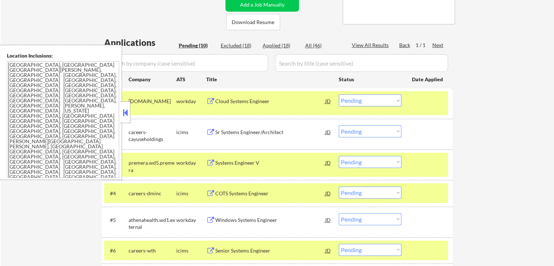
click at [331, 100] on div "JD" at bounding box center [327, 100] width 7 height 13
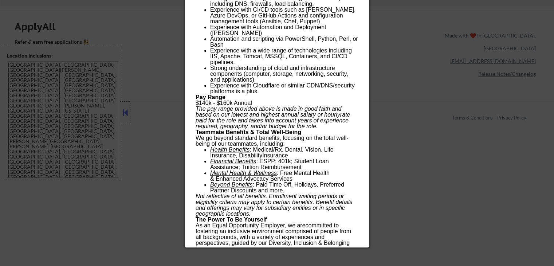
scroll to position [546, 0]
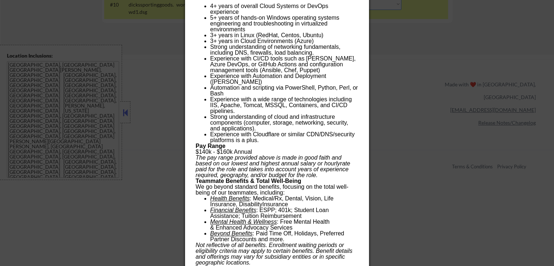
click at [416, 138] on div at bounding box center [277, 133] width 554 height 266
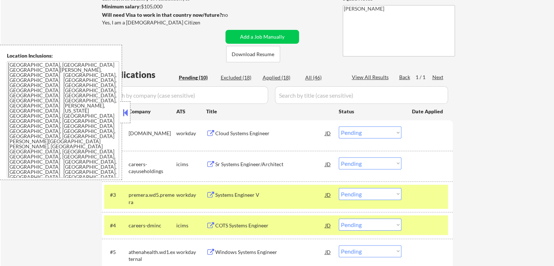
scroll to position [109, 0]
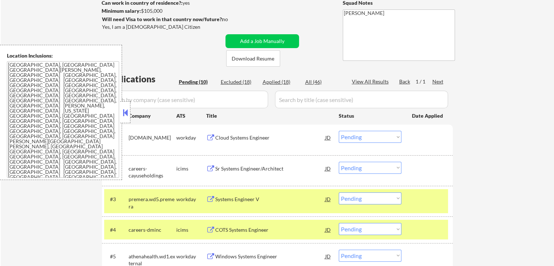
drag, startPoint x: 389, startPoint y: 137, endPoint x: 386, endPoint y: 142, distance: 6.0
click at [389, 137] on select "Choose an option... Pending Applied Excluded (Questions) Excluded (Expired) Exc…" at bounding box center [370, 137] width 63 height 12
click at [339, 131] on select "Choose an option... Pending Applied Excluded (Questions) Excluded (Expired) Exc…" at bounding box center [370, 137] width 63 height 12
select select ""pending""
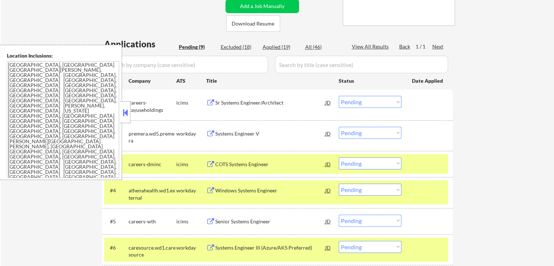
scroll to position [182, 0]
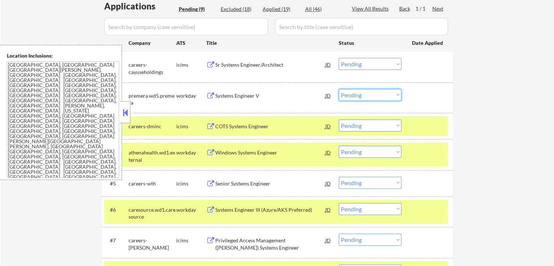
drag, startPoint x: 357, startPoint y: 95, endPoint x: 359, endPoint y: 100, distance: 5.4
click at [357, 95] on select "Choose an option... Pending Applied Excluded (Questions) Excluded (Expired) Exc…" at bounding box center [370, 95] width 63 height 12
click at [339, 89] on select "Choose an option... Pending Applied Excluded (Questions) Excluded (Expired) Exc…" at bounding box center [370, 95] width 63 height 12
select select ""pending""
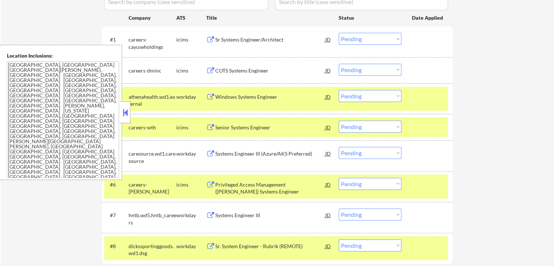
scroll to position [218, 0]
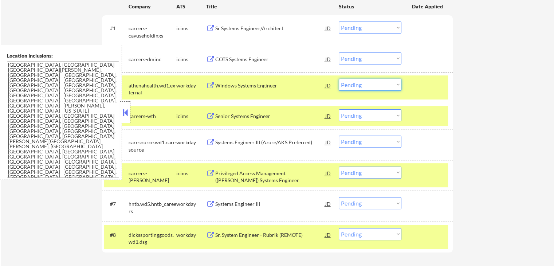
click at [353, 84] on select "Choose an option... Pending Applied Excluded (Questions) Excluded (Expired) Exc…" at bounding box center [370, 85] width 63 height 12
click at [339, 79] on select "Choose an option... Pending Applied Excluded (Questions) Excluded (Expired) Exc…" at bounding box center [370, 85] width 63 height 12
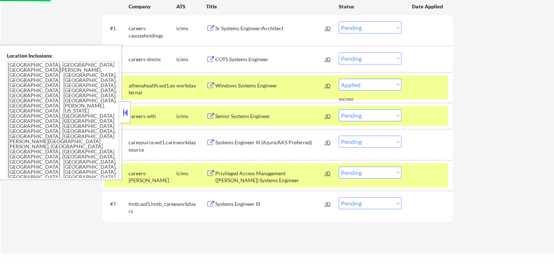
select select ""pending""
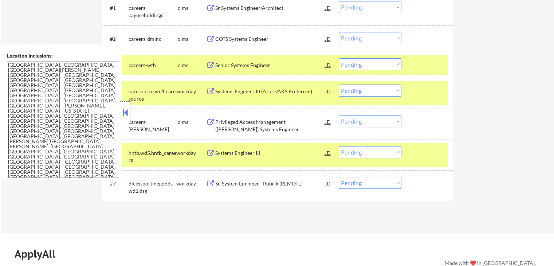
scroll to position [255, 0]
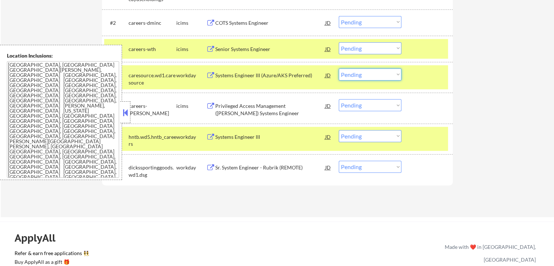
drag, startPoint x: 364, startPoint y: 73, endPoint x: 367, endPoint y: 75, distance: 4.2
click at [364, 73] on select "Choose an option... Pending Applied Excluded (Questions) Excluded (Expired) Exc…" at bounding box center [370, 74] width 63 height 12
click at [339, 68] on select "Choose an option... Pending Applied Excluded (Questions) Excluded (Expired) Exc…" at bounding box center [370, 74] width 63 height 12
select select ""pending""
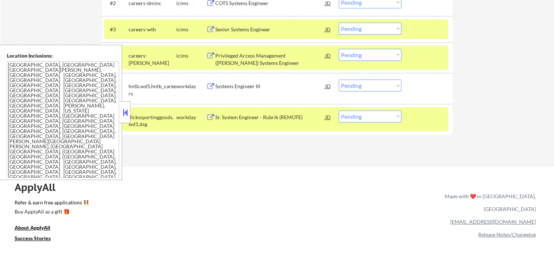
scroll to position [291, 0]
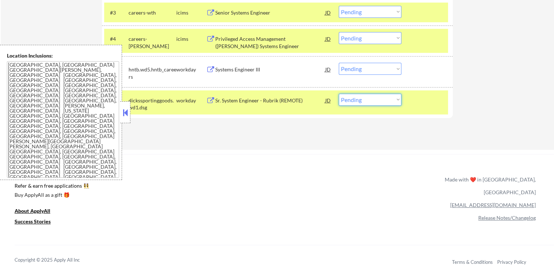
click at [368, 102] on select "Choose an option... Pending Applied Excluded (Questions) Excluded (Expired) Exc…" at bounding box center [370, 100] width 63 height 12
select select ""excluded__expired_""
click at [339, 94] on select "Choose an option... Pending Applied Excluded (Questions) Excluded (Expired) Exc…" at bounding box center [370, 100] width 63 height 12
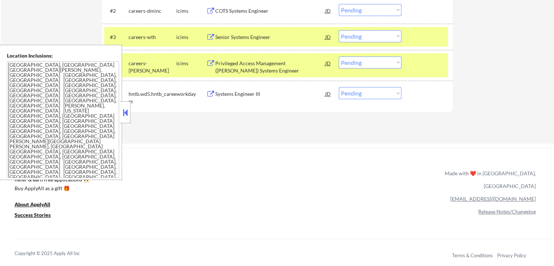
scroll to position [255, 0]
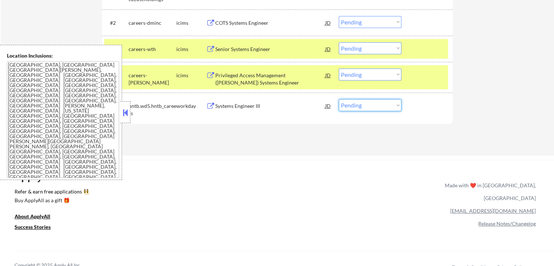
click at [354, 103] on select "Choose an option... Pending Applied Excluded (Questions) Excluded (Expired) Exc…" at bounding box center [370, 105] width 63 height 12
select select ""applied""
click at [339, 99] on select "Choose an option... Pending Applied Excluded (Questions) Excluded (Expired) Exc…" at bounding box center [370, 105] width 63 height 12
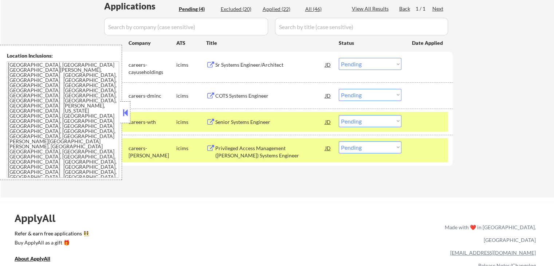
click at [421, 153] on div at bounding box center [428, 147] width 32 height 13
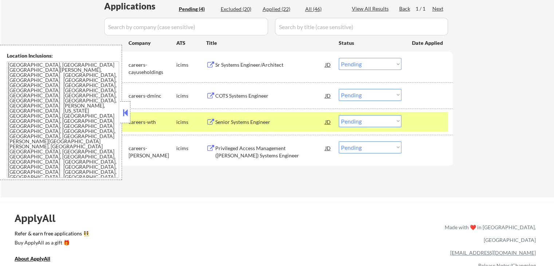
click at [428, 123] on div at bounding box center [428, 121] width 32 height 13
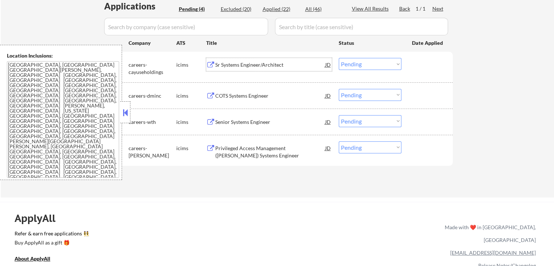
click at [253, 64] on div "Sr Systems Engineer/Architect" at bounding box center [270, 64] width 110 height 7
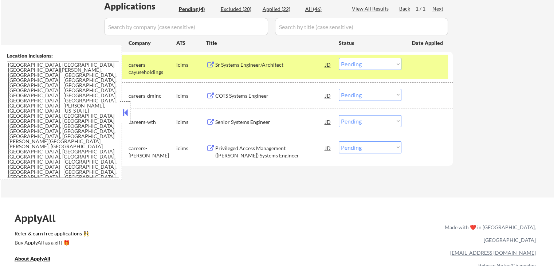
click at [230, 94] on div "COTS Systems Engineer" at bounding box center [270, 95] width 110 height 7
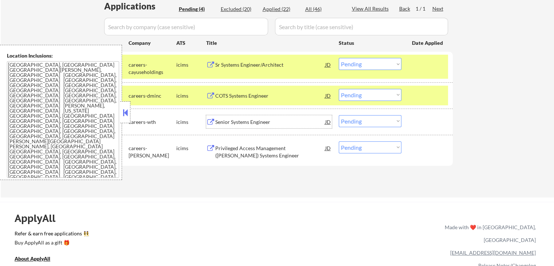
click at [230, 119] on div "Senior Systems Engineer" at bounding box center [270, 121] width 110 height 7
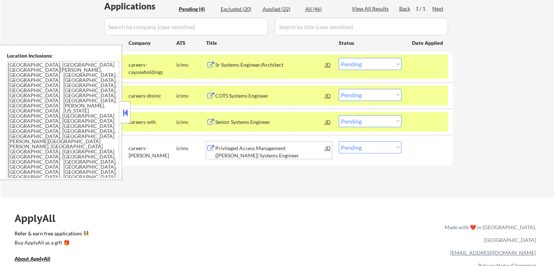
click at [233, 149] on div "Privileged Access Management ([PERSON_NAME]) Systems Engineer" at bounding box center [270, 152] width 110 height 14
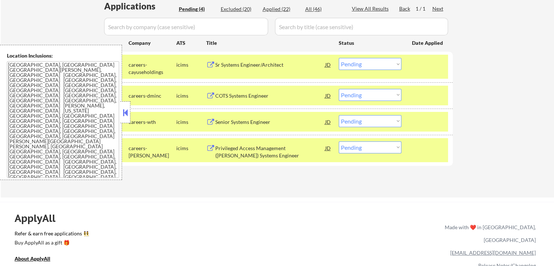
click at [419, 147] on div at bounding box center [428, 147] width 32 height 13
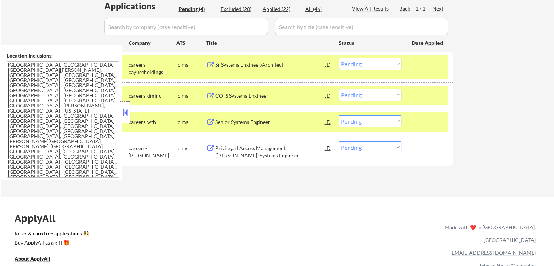
click at [421, 122] on div at bounding box center [428, 121] width 32 height 13
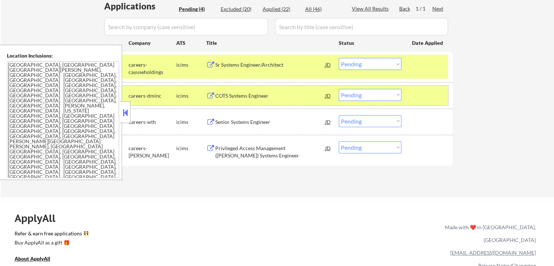
click at [417, 97] on div at bounding box center [428, 95] width 32 height 13
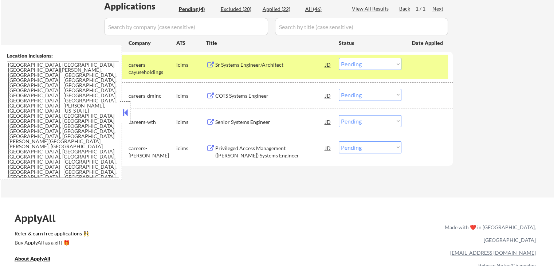
click at [411, 63] on div "#1 careers-cayuseholdings icims Sr Systems Engineer/Architect JD Choose an opti…" at bounding box center [276, 67] width 344 height 24
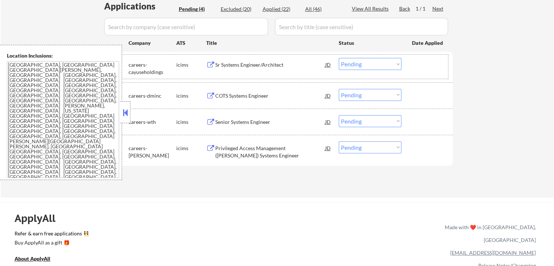
click at [361, 91] on select "Choose an option... Pending Applied Excluded (Questions) Excluded (Expired) Exc…" at bounding box center [370, 95] width 63 height 12
select select ""excluded__expired_""
click at [339, 89] on select "Choose an option... Pending Applied Excluded (Questions) Excluded (Expired) Exc…" at bounding box center [370, 95] width 63 height 12
click at [364, 63] on select "Choose an option... Pending Applied Excluded (Questions) Excluded (Expired) Exc…" at bounding box center [370, 64] width 63 height 12
click at [339, 58] on select "Choose an option... Pending Applied Excluded (Questions) Excluded (Expired) Exc…" at bounding box center [370, 64] width 63 height 12
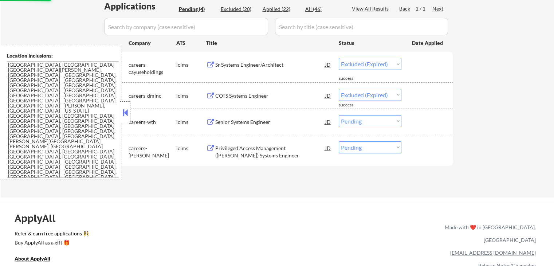
select select ""pending""
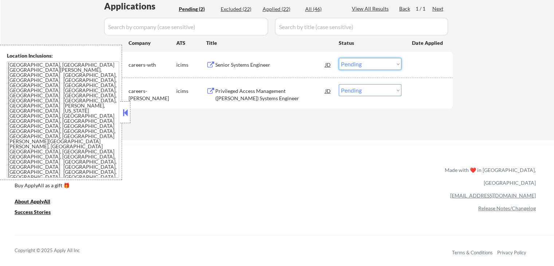
drag, startPoint x: 359, startPoint y: 64, endPoint x: 362, endPoint y: 69, distance: 6.3
click at [359, 64] on select "Choose an option... Pending Applied Excluded (Questions) Excluded (Expired) Exc…" at bounding box center [370, 64] width 63 height 12
click at [339, 58] on select "Choose an option... Pending Applied Excluded (Questions) Excluded (Expired) Exc…" at bounding box center [370, 64] width 63 height 12
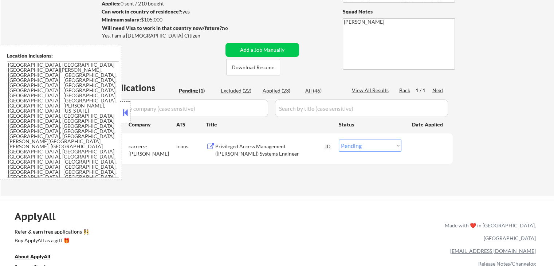
scroll to position [146, 0]
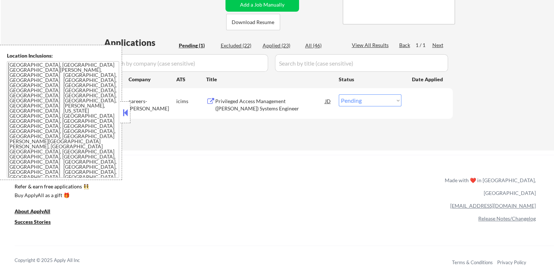
click at [366, 98] on select "Choose an option... Pending Applied Excluded (Questions) Excluded (Expired) Exc…" at bounding box center [370, 100] width 63 height 12
select select ""applied""
click at [339, 94] on select "Choose an option... Pending Applied Excluded (Questions) Excluded (Expired) Exc…" at bounding box center [370, 100] width 63 height 12
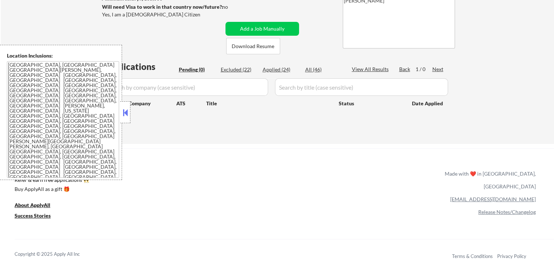
scroll to position [73, 0]
